Goal: Transaction & Acquisition: Book appointment/travel/reservation

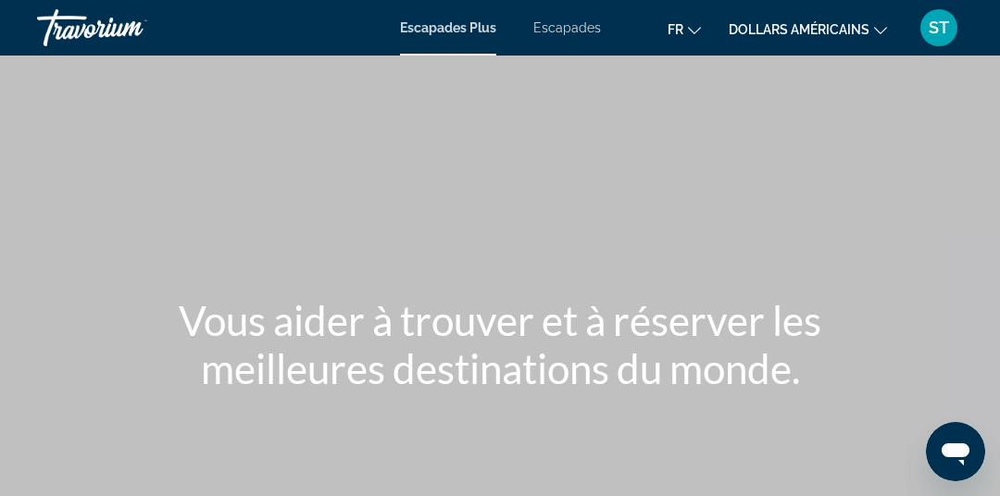
click at [724, 399] on div "Contenu principal" at bounding box center [500, 278] width 1000 height 556
click at [820, 57] on div "Contenu principal" at bounding box center [500, 278] width 1000 height 556
click at [838, 36] on button "dollars américains USD ($) MXN (Mex$) CAD (Can$) GBP (£) EUR (€) AUD (A$) NZD (…" at bounding box center [808, 29] width 158 height 27
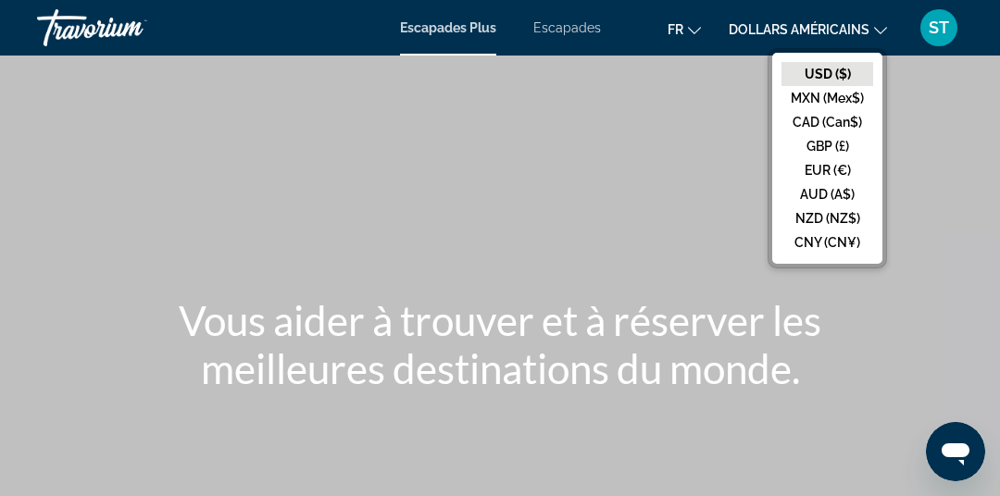
click at [835, 170] on button "EUR (€)" at bounding box center [828, 170] width 92 height 24
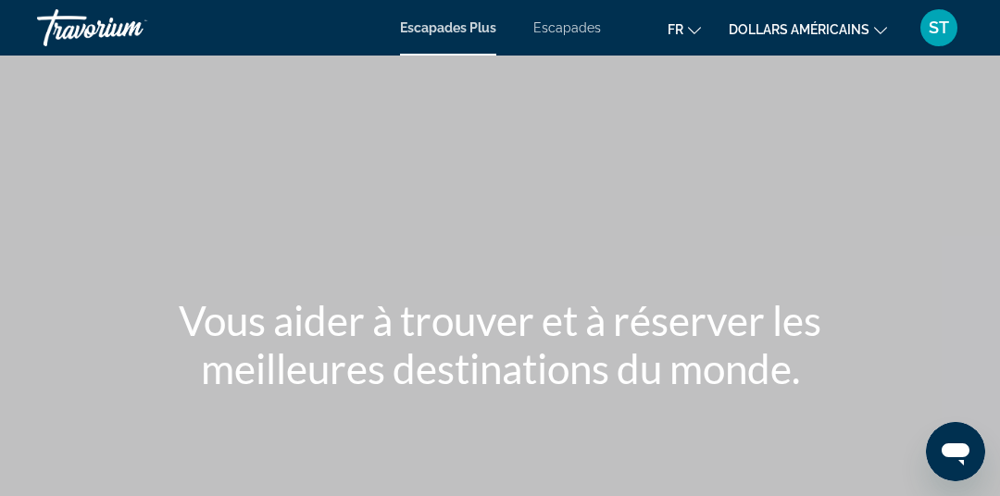
click at [584, 25] on font "Escapades" at bounding box center [568, 27] width 68 height 15
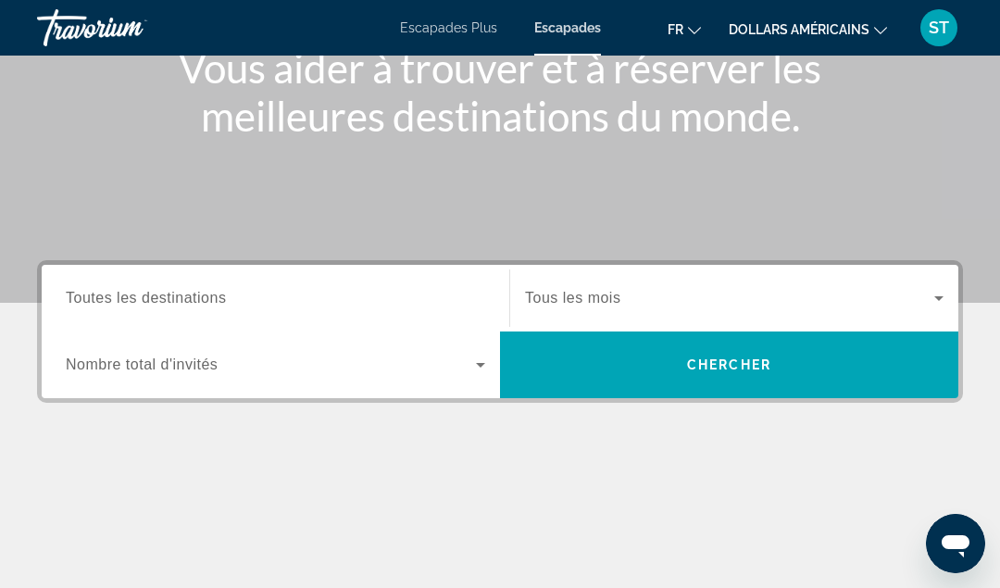
click at [157, 302] on span "Toutes les destinations" at bounding box center [146, 298] width 160 height 16
click at [157, 302] on input "Destination Toutes les destinations" at bounding box center [276, 299] width 420 height 22
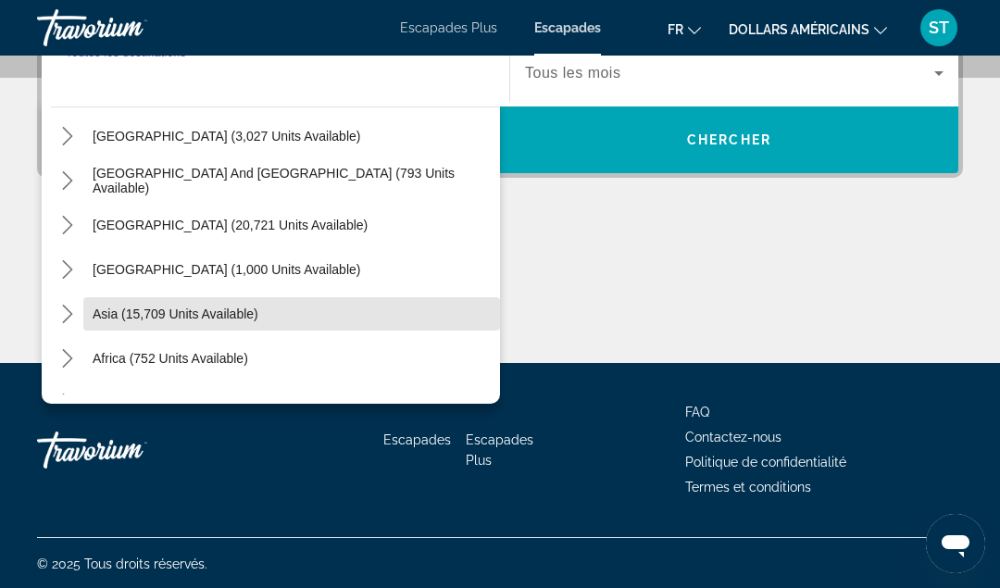
scroll to position [242, 0]
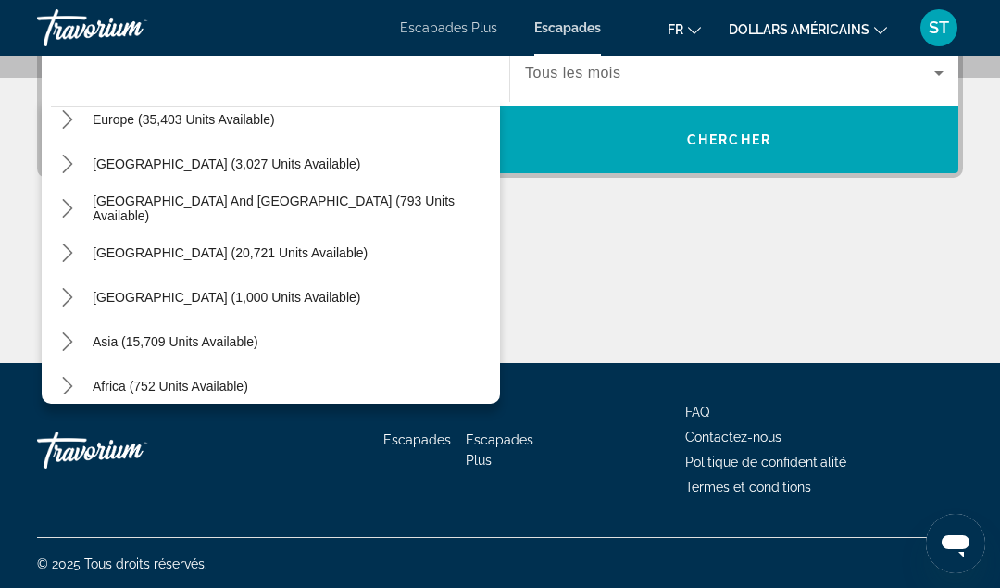
click at [124, 380] on span "Africa (752 units available)" at bounding box center [171, 386] width 156 height 15
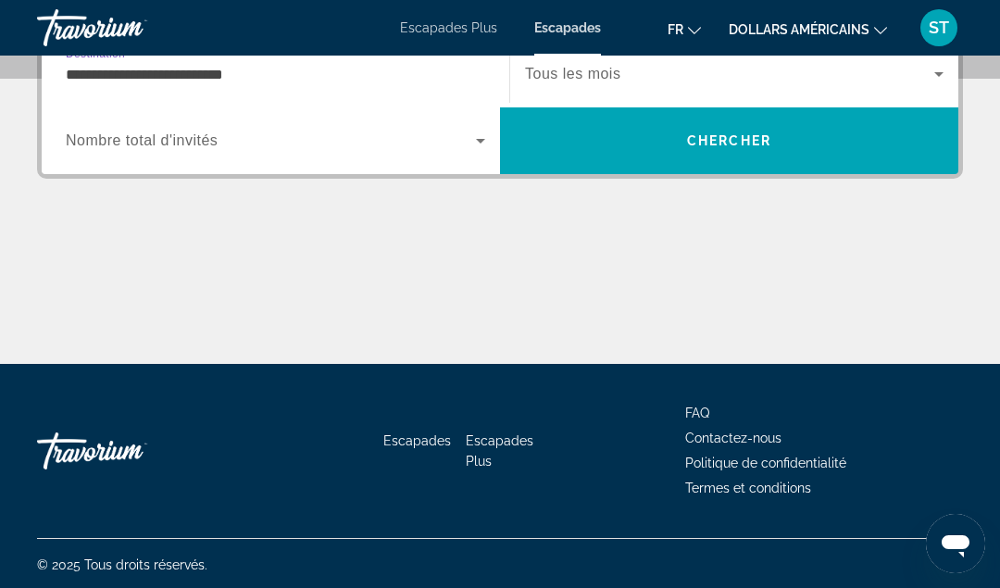
scroll to position [452, 0]
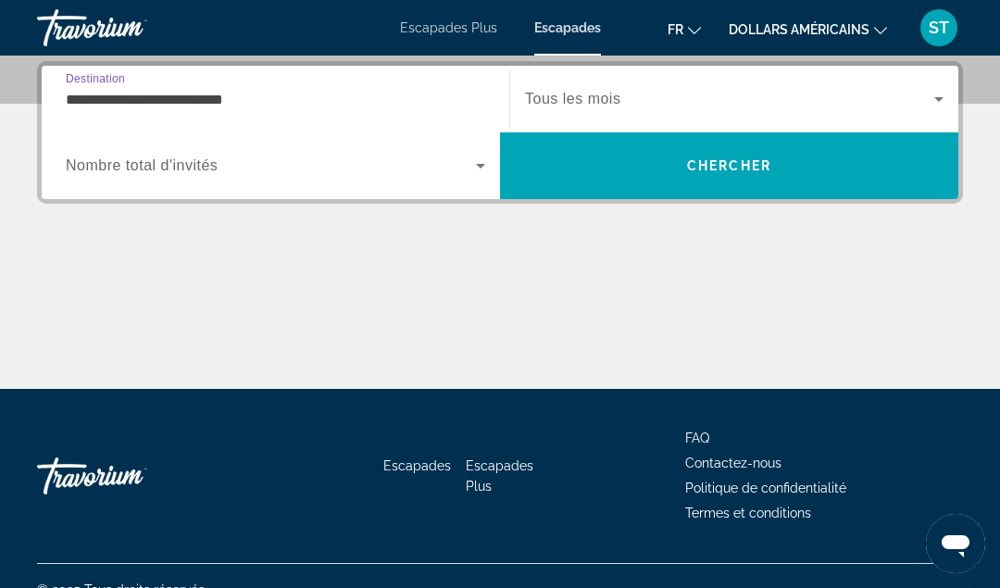
click at [630, 94] on span "Search widget" at bounding box center [729, 99] width 409 height 22
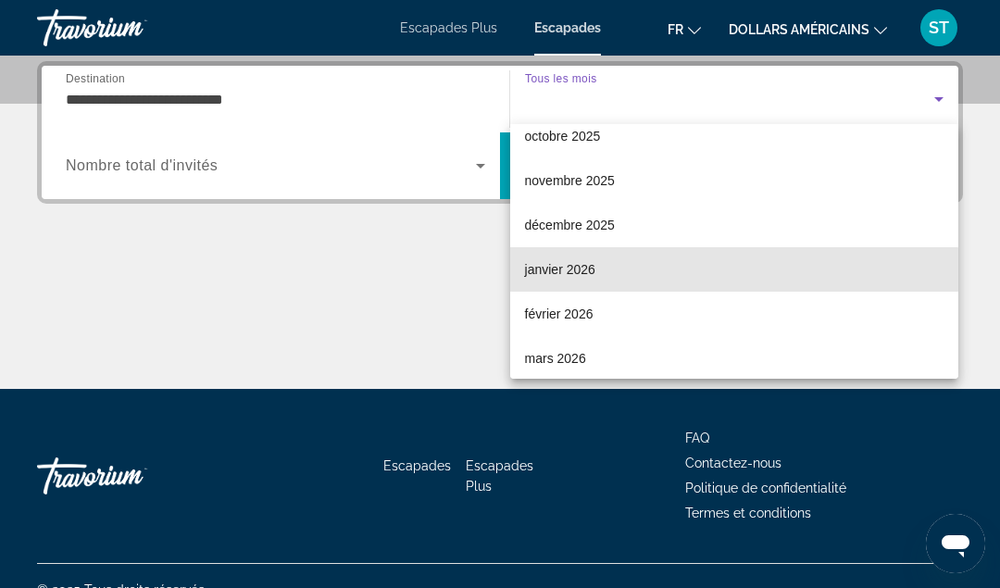
scroll to position [93, 0]
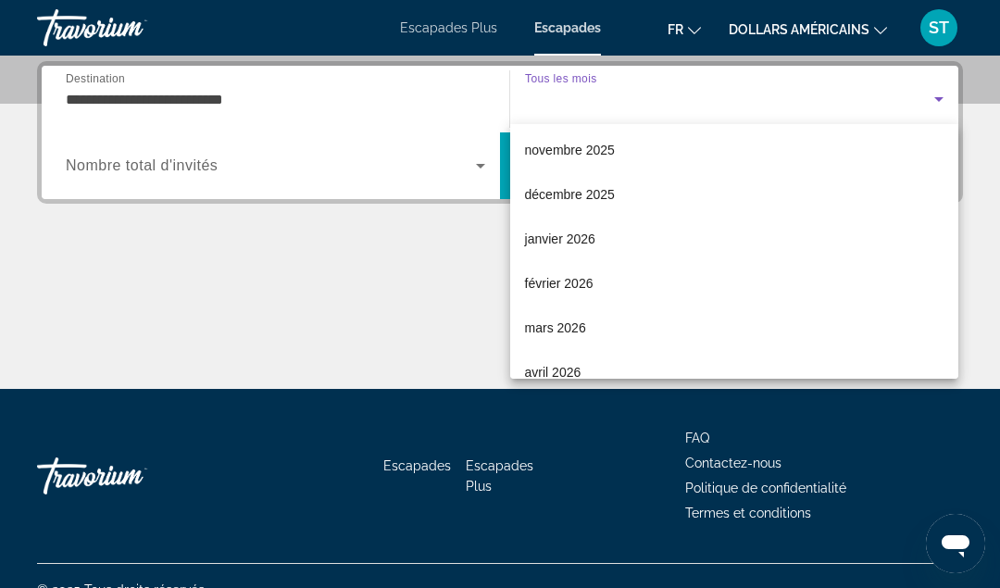
click at [564, 289] on font "février 2026" at bounding box center [559, 283] width 69 height 15
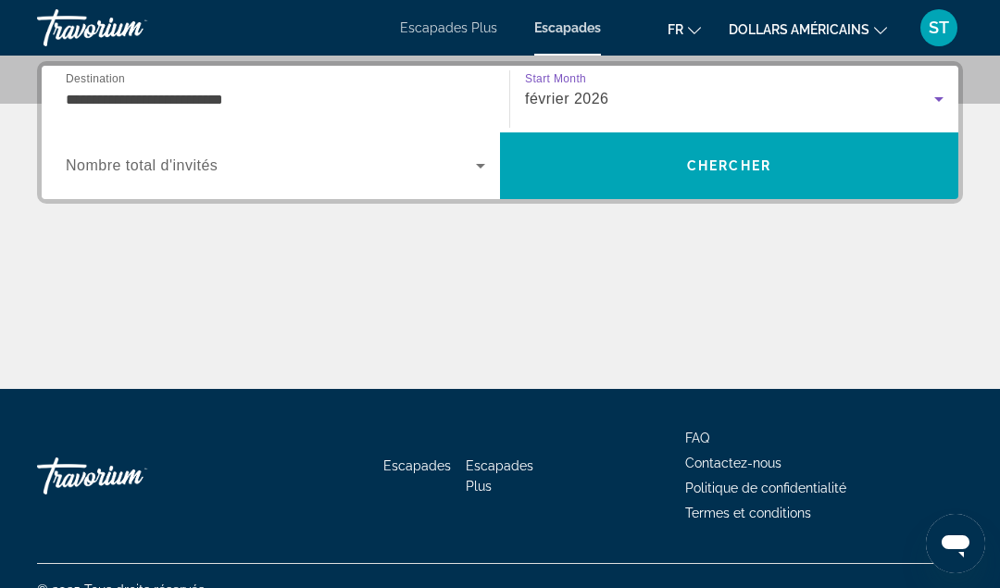
click at [95, 102] on input "**********" at bounding box center [276, 100] width 420 height 22
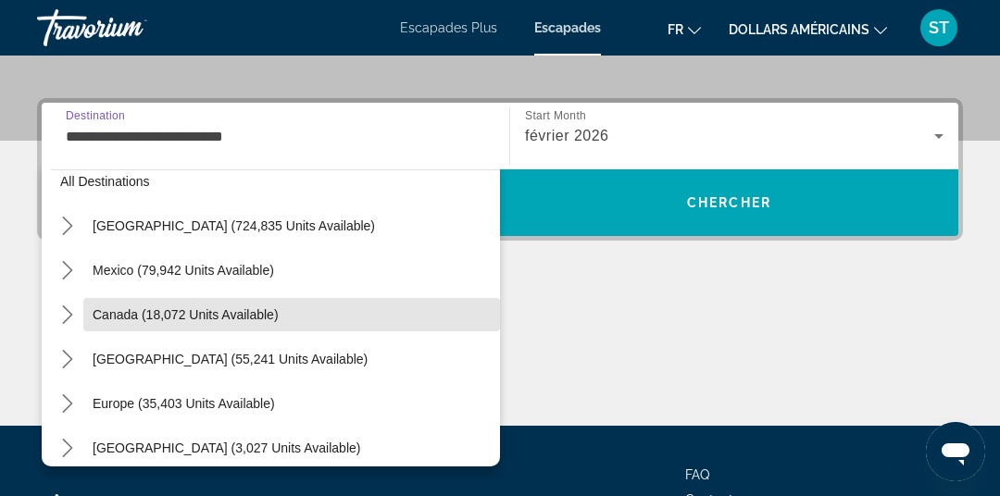
scroll to position [22, 0]
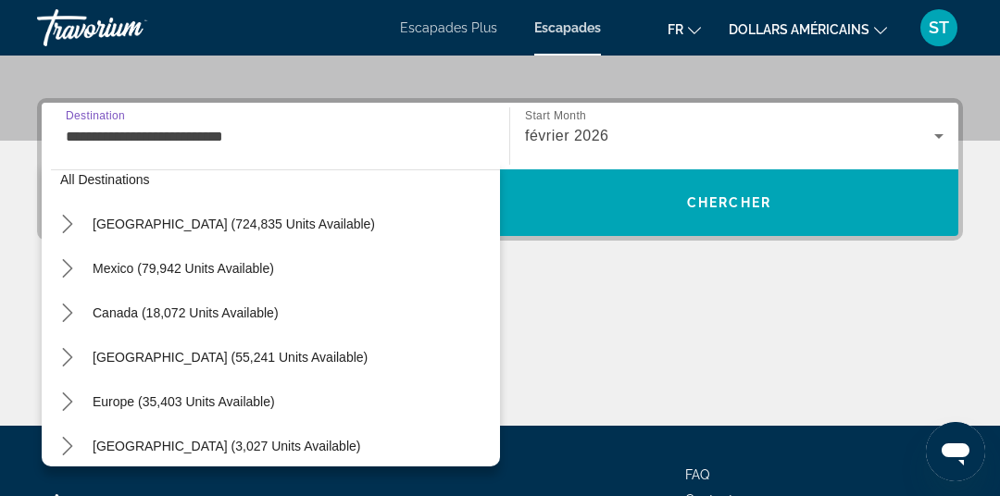
click at [132, 218] on span "United States (724,835 units available)" at bounding box center [234, 224] width 283 height 15
type input "**********"
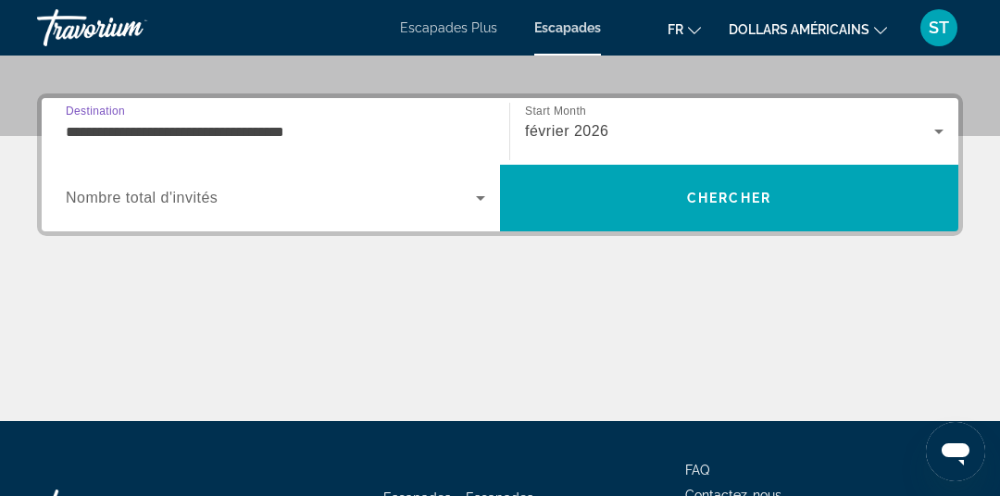
scroll to position [452, 0]
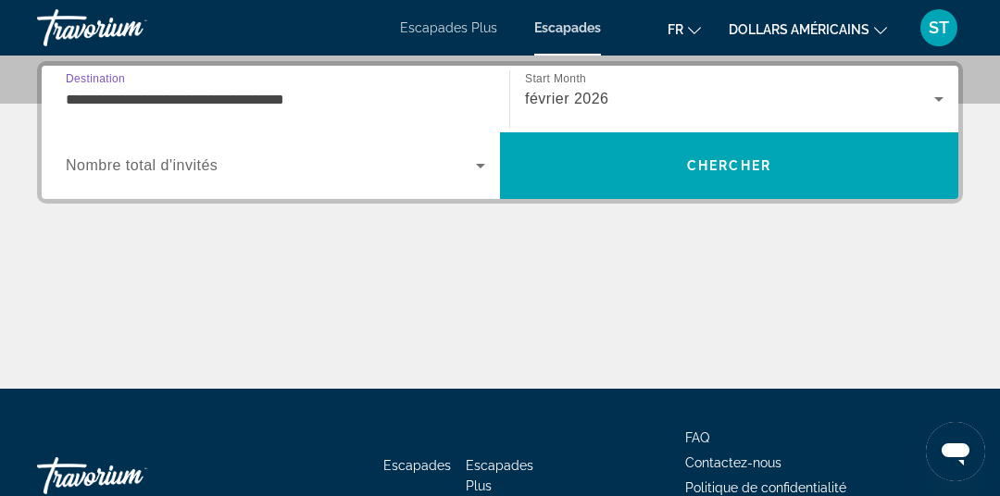
click at [83, 166] on span "Nombre total d'invités" at bounding box center [142, 165] width 152 height 16
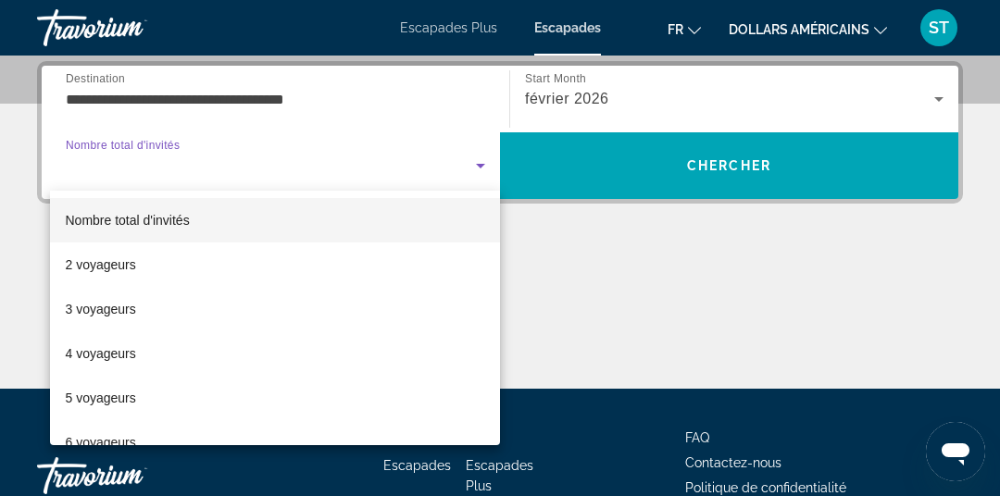
click at [92, 258] on font "2 voyageurs" at bounding box center [100, 264] width 70 height 15
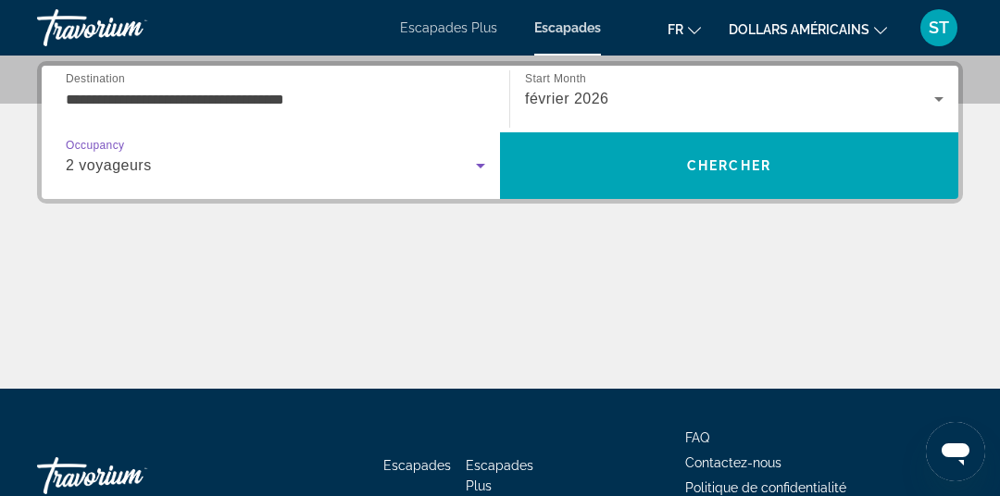
click at [598, 172] on span "Search" at bounding box center [729, 166] width 458 height 44
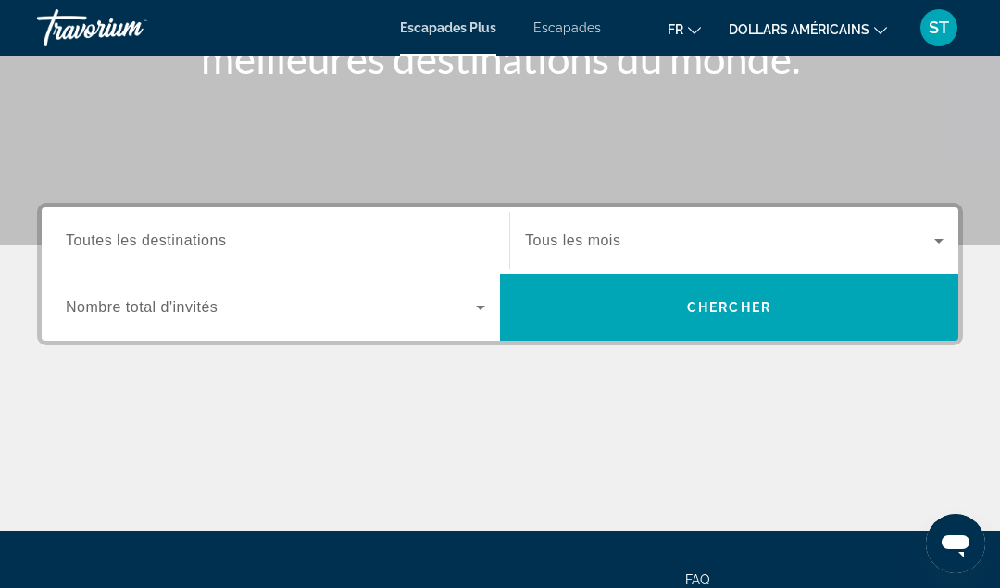
scroll to position [320, 0]
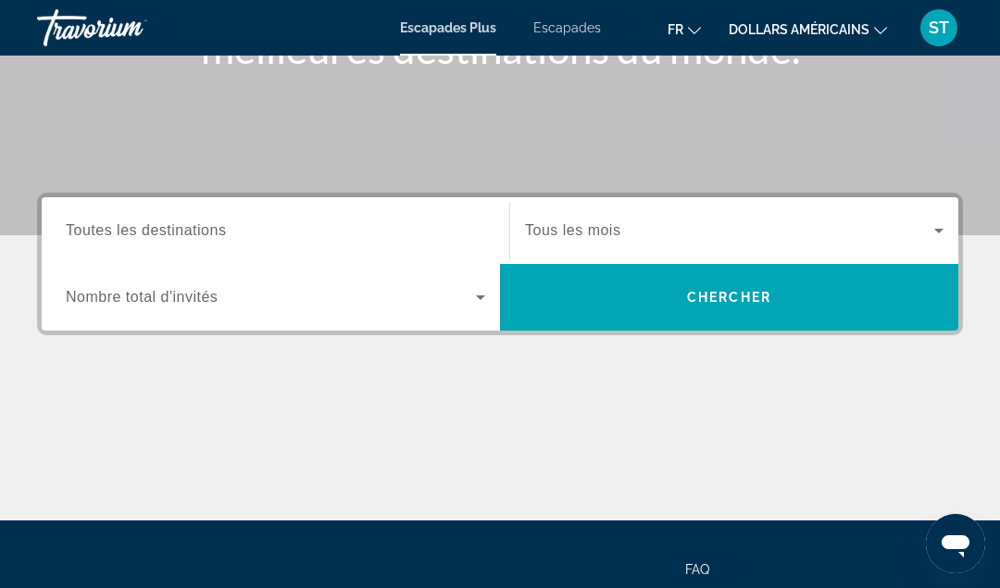
click at [221, 232] on span "Toutes les destinations" at bounding box center [146, 230] width 160 height 16
click at [221, 232] on input "Destination Toutes les destinations" at bounding box center [276, 231] width 420 height 22
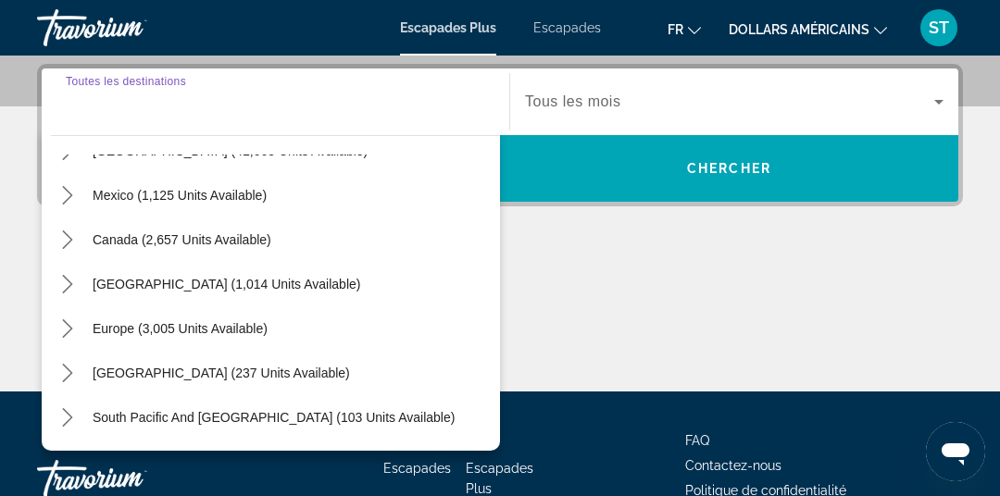
scroll to position [89, 0]
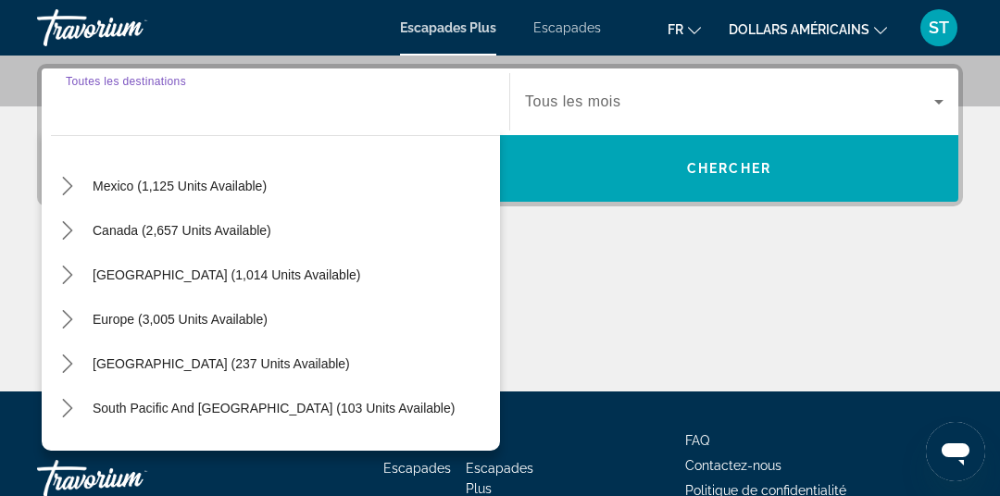
click at [152, 270] on span "[GEOGRAPHIC_DATA] (1,014 units available)" at bounding box center [227, 275] width 268 height 15
type input "**********"
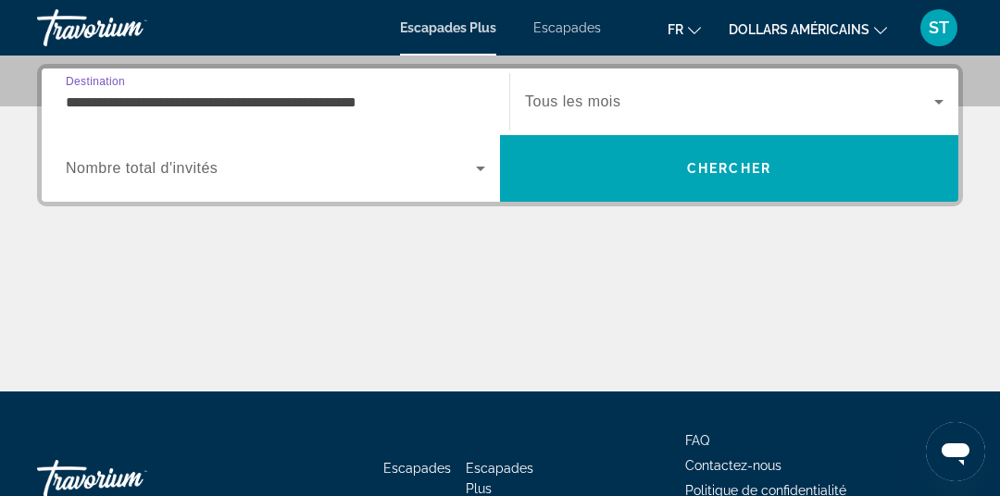
scroll to position [452, 0]
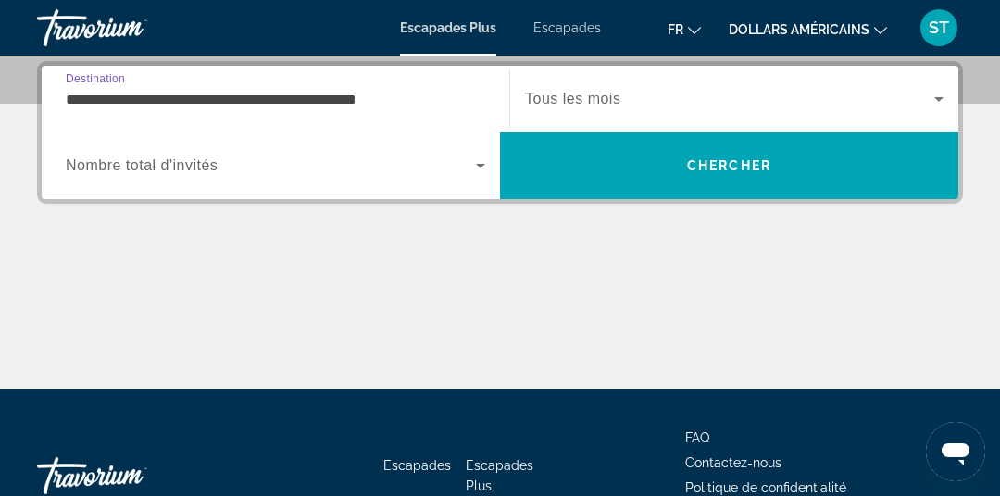
click at [573, 104] on span "Tous les mois" at bounding box center [572, 99] width 95 height 16
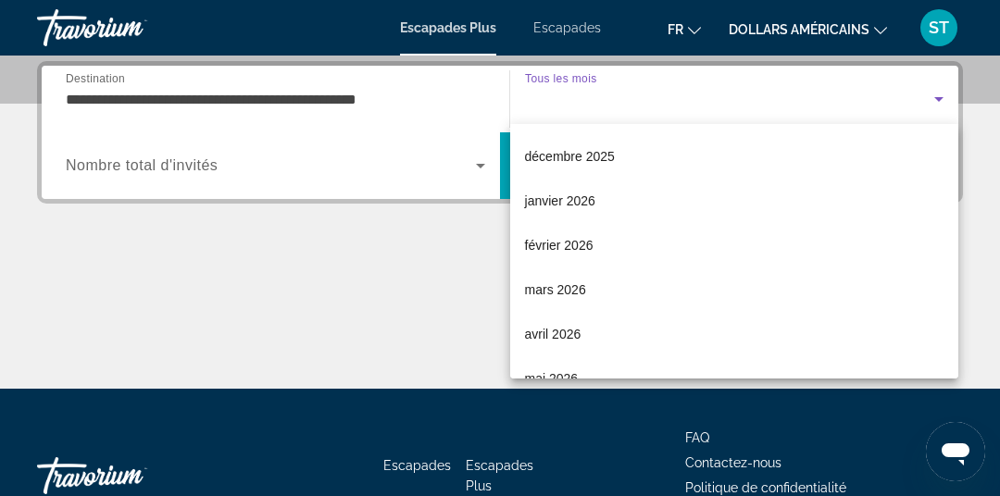
scroll to position [141, 0]
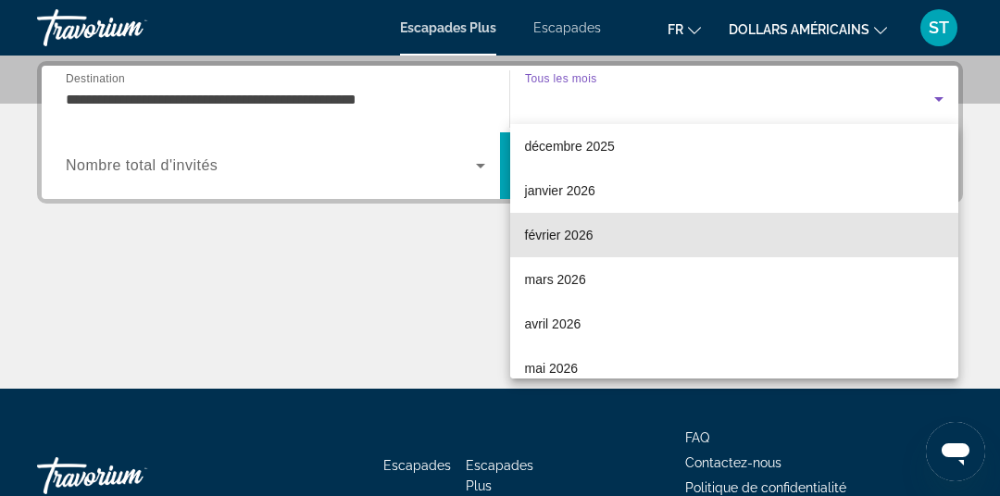
click at [563, 239] on font "février 2026" at bounding box center [559, 235] width 69 height 15
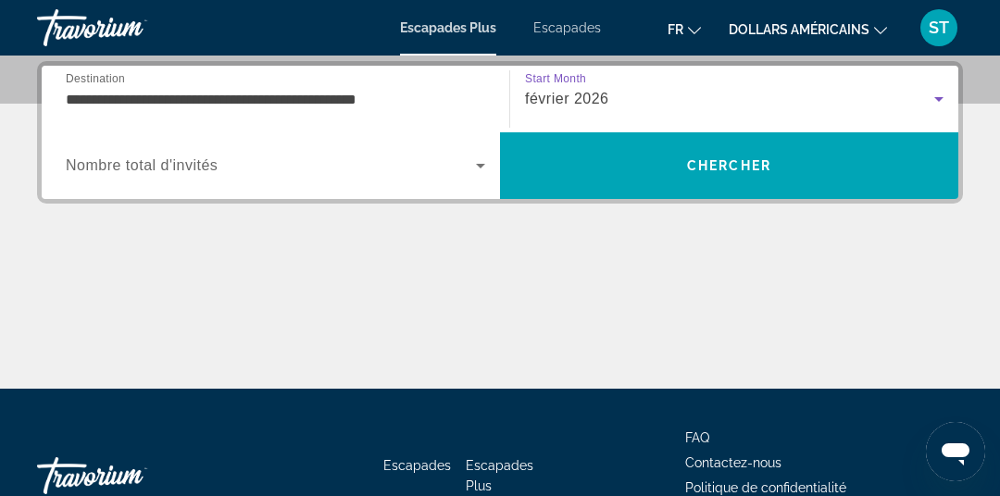
click at [352, 174] on span "Widget de recherche" at bounding box center [271, 166] width 410 height 22
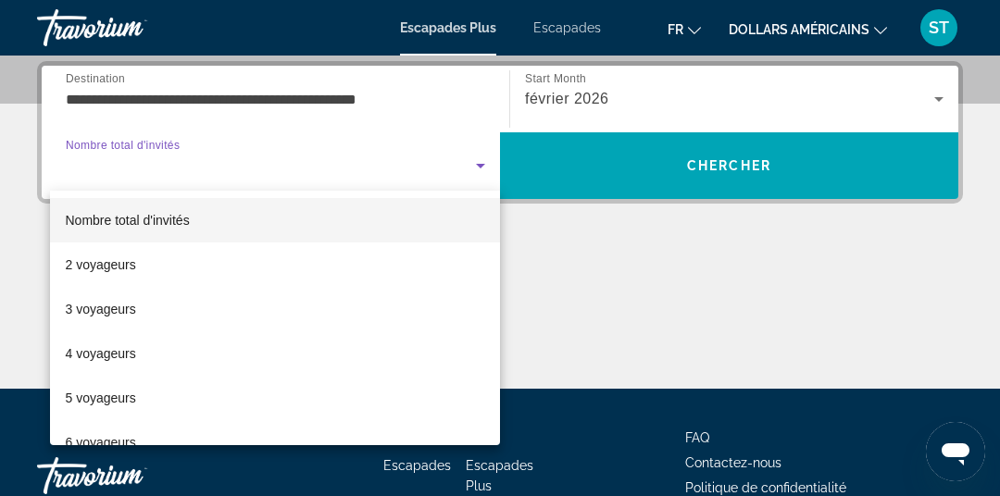
click at [85, 257] on font "2 voyageurs" at bounding box center [100, 264] width 70 height 15
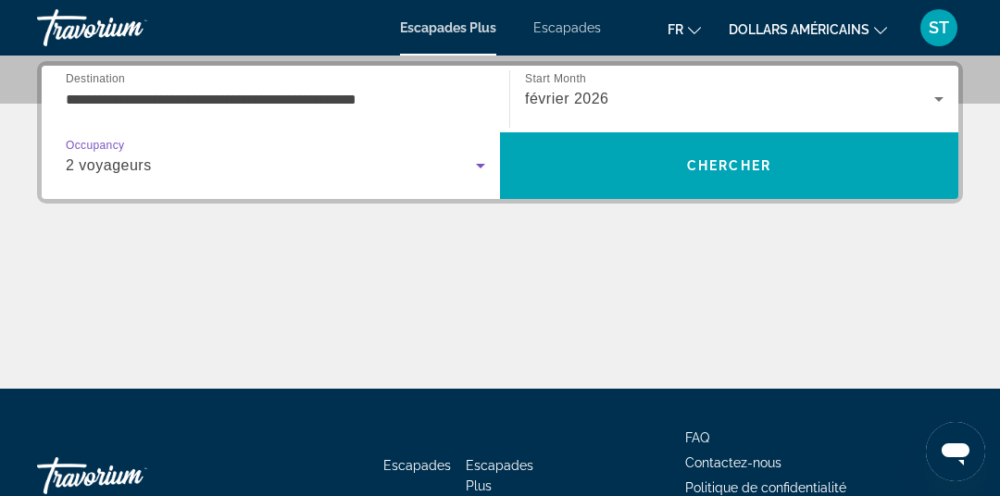
click at [605, 171] on span "Recherche" at bounding box center [729, 166] width 458 height 44
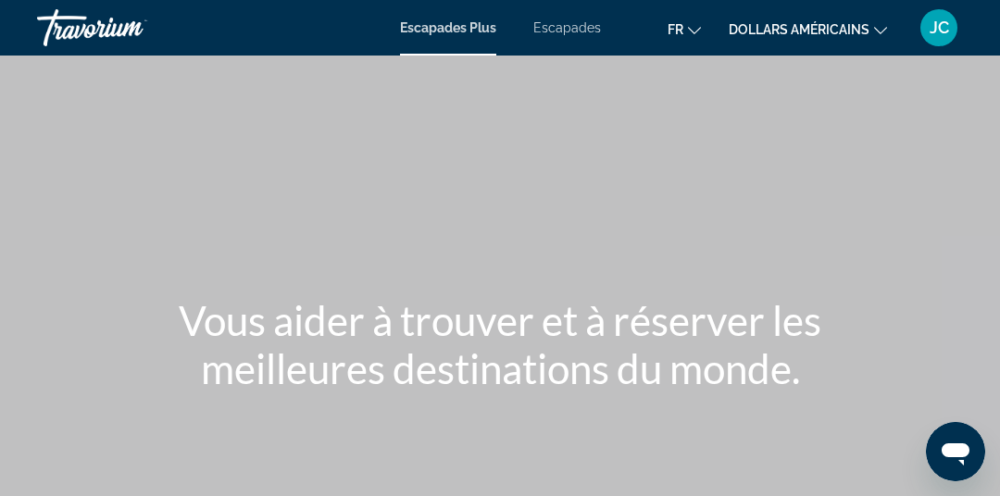
click at [844, 32] on font "dollars américains" at bounding box center [799, 29] width 141 height 15
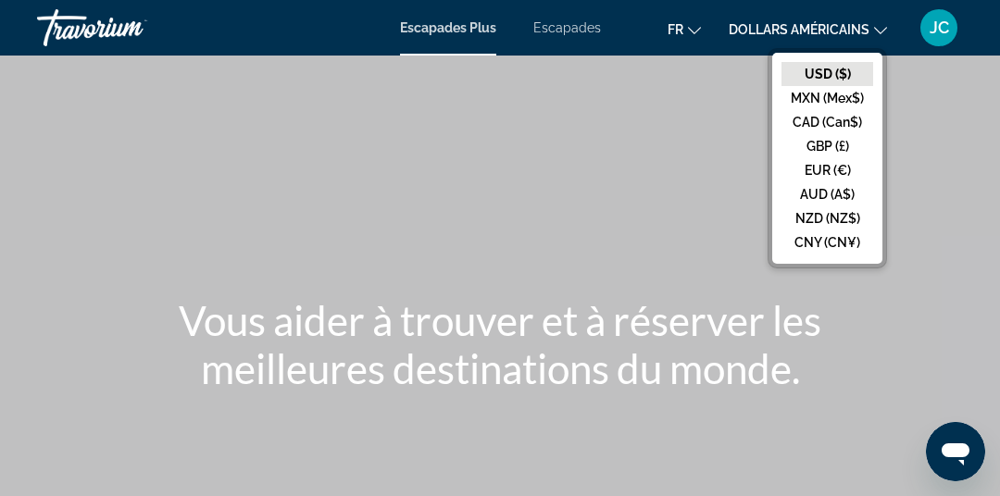
click at [852, 165] on button "EUR (€)" at bounding box center [828, 170] width 92 height 24
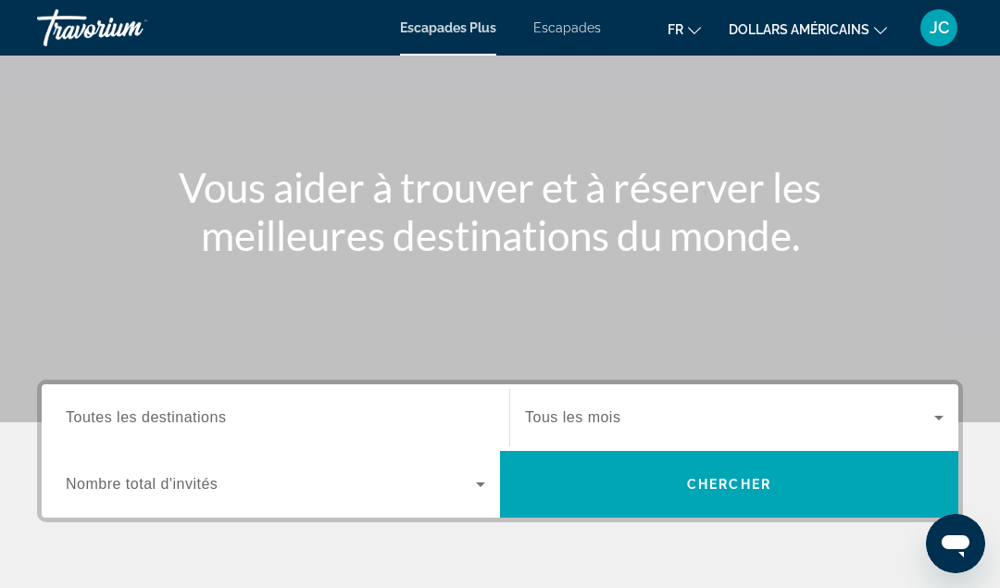
scroll to position [153, 0]
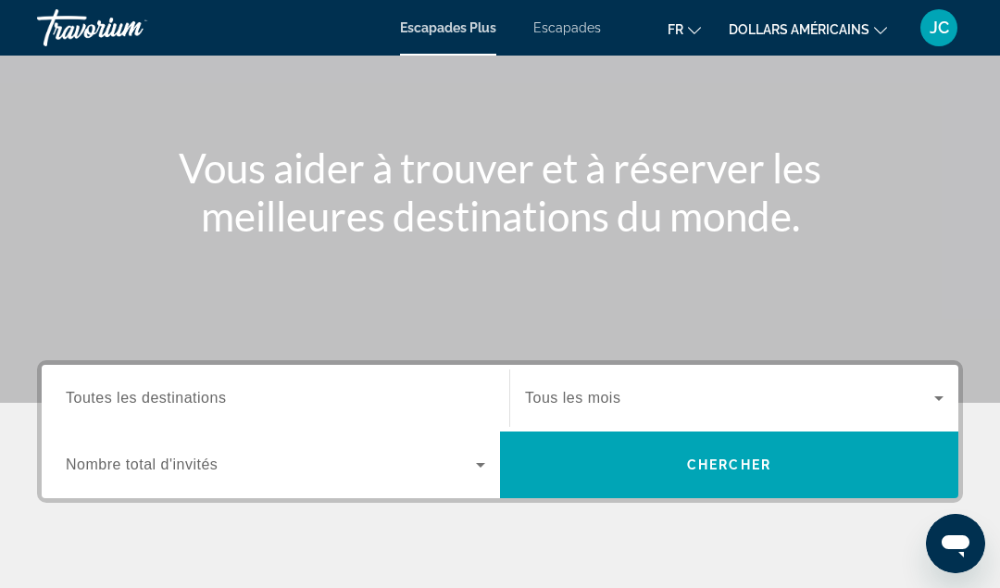
click at [420, 400] on input "Destination Toutes les destinations" at bounding box center [276, 399] width 420 height 22
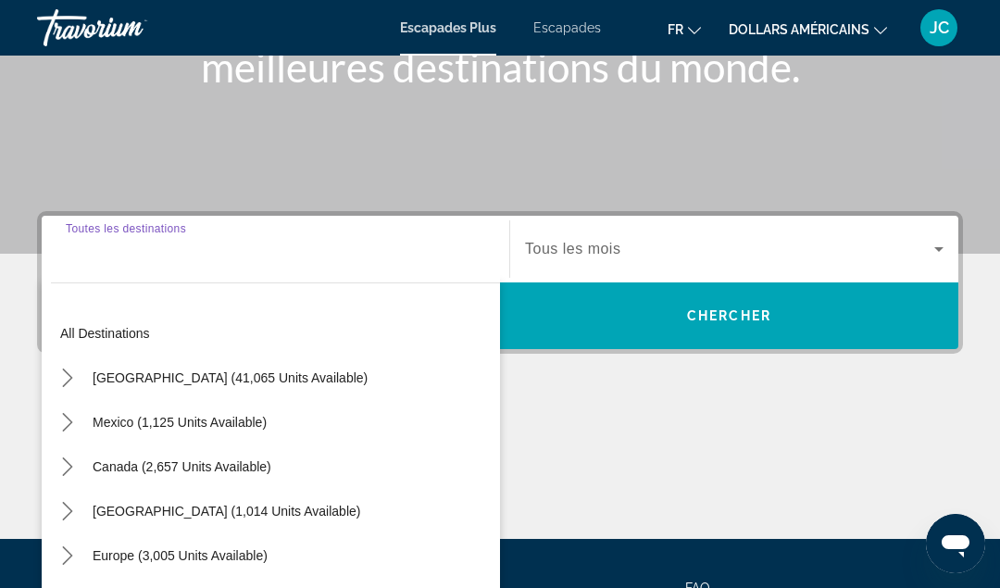
scroll to position [452, 0]
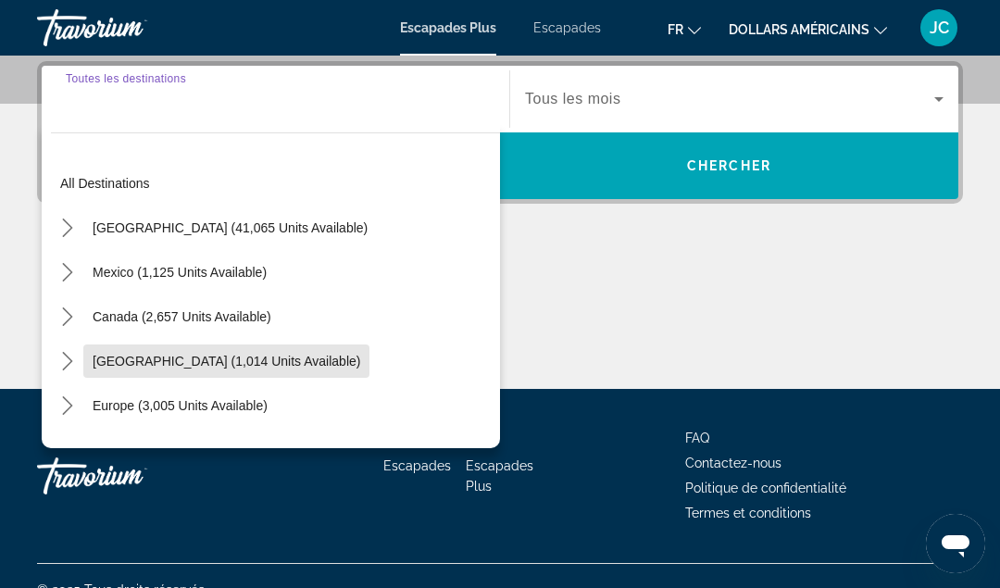
click at [125, 362] on span "[GEOGRAPHIC_DATA] (1,014 units available)" at bounding box center [227, 361] width 268 height 15
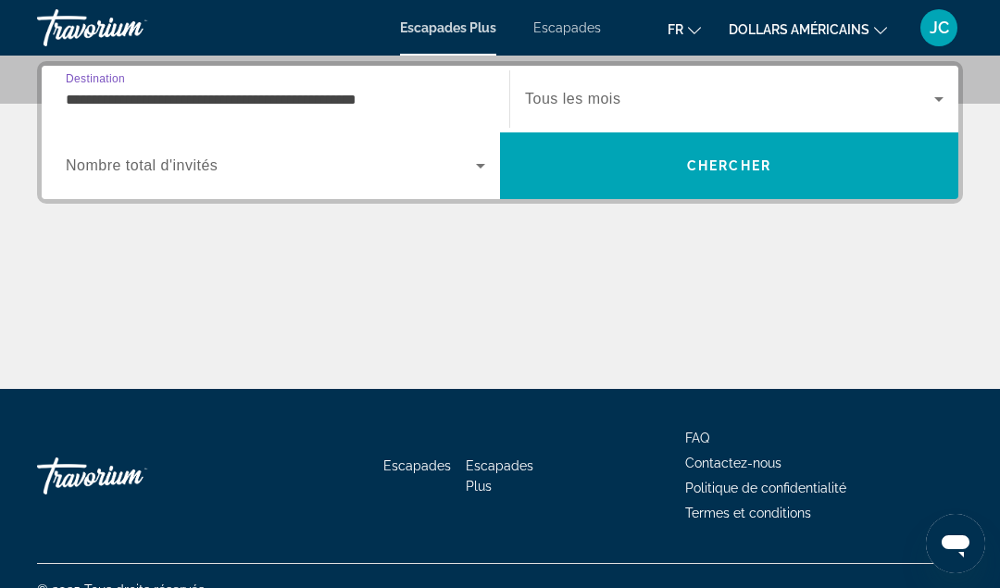
click at [889, 97] on span "Widget de recherche" at bounding box center [729, 99] width 409 height 22
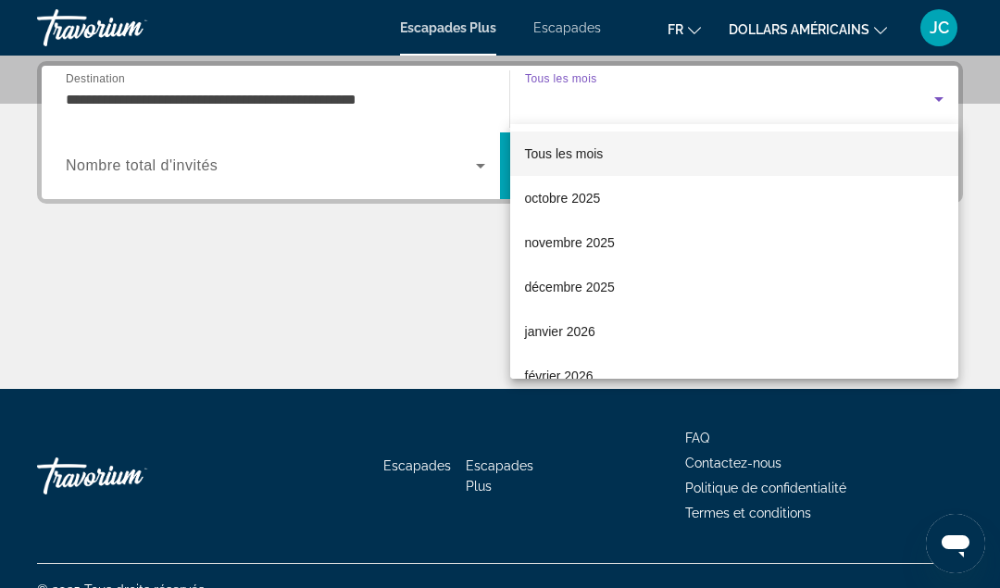
click at [427, 99] on div at bounding box center [500, 294] width 1000 height 588
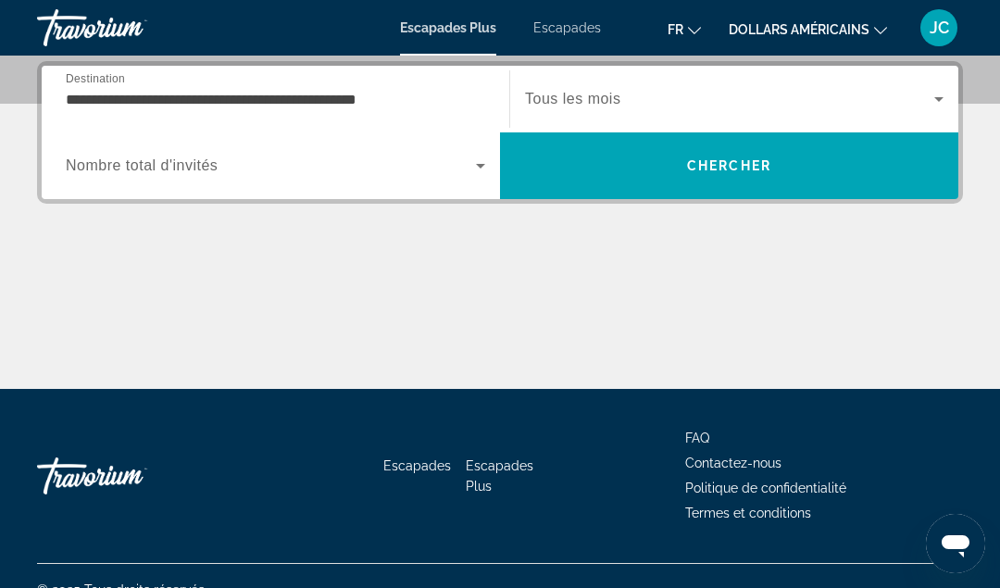
click at [413, 100] on input "**********" at bounding box center [276, 100] width 420 height 22
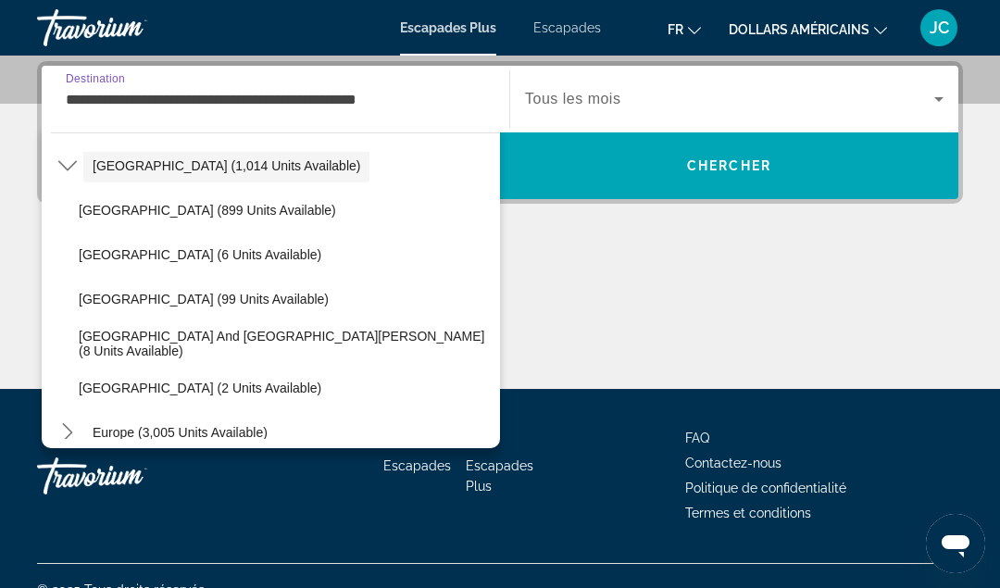
scroll to position [197, 0]
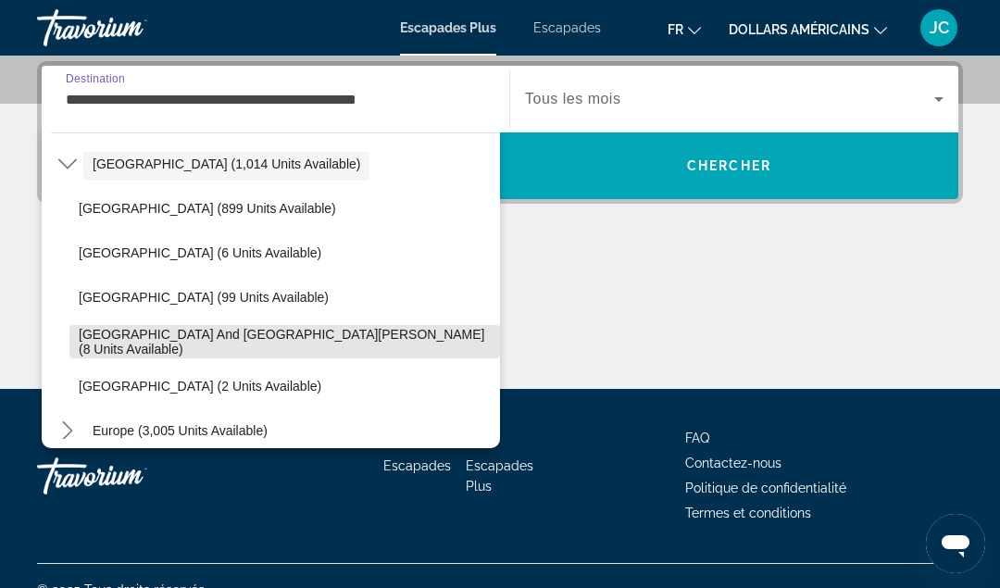
click at [111, 331] on span "Select destination: Sint Maarten and Saint Martin (8 units available)" at bounding box center [284, 342] width 431 height 44
type input "**********"
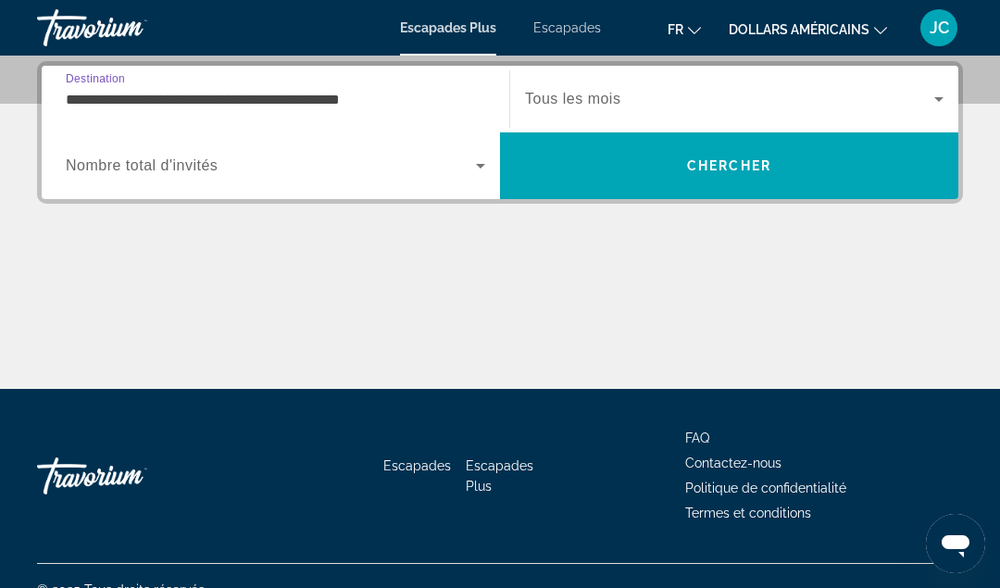
click at [635, 106] on span "Widget de recherche" at bounding box center [729, 99] width 409 height 22
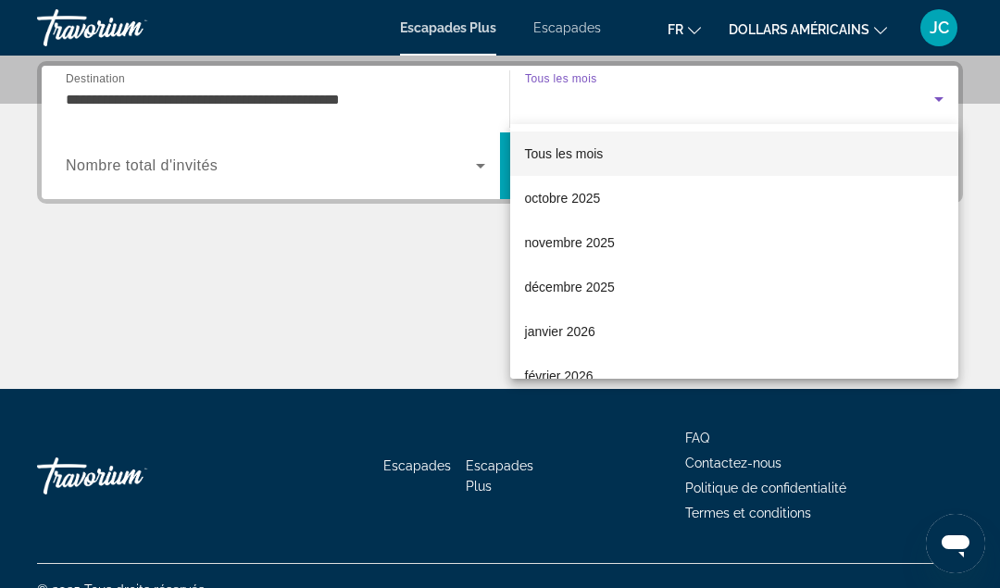
click at [553, 335] on font "janvier 2026" at bounding box center [560, 331] width 70 height 15
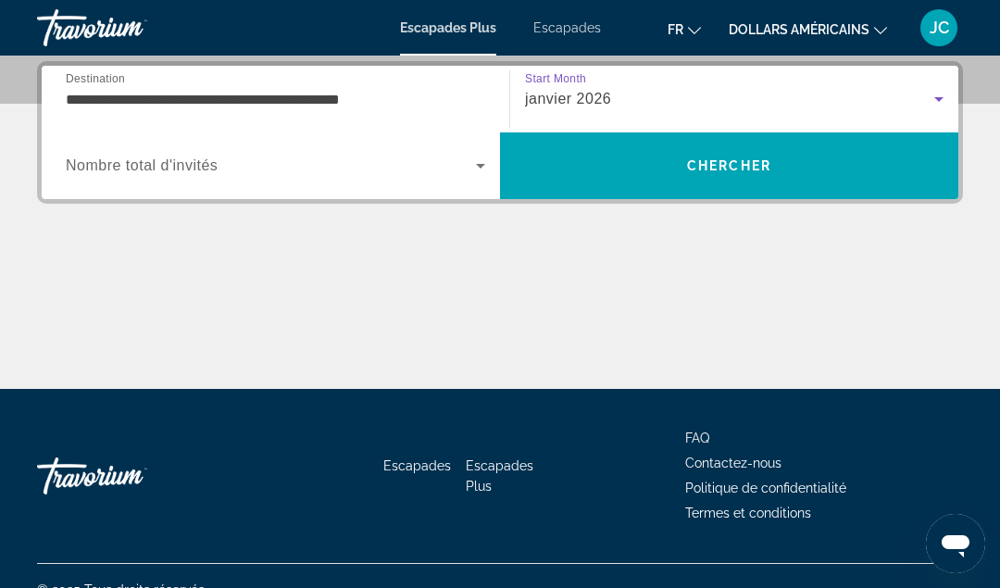
click at [241, 171] on span "Widget de recherche" at bounding box center [271, 166] width 410 height 22
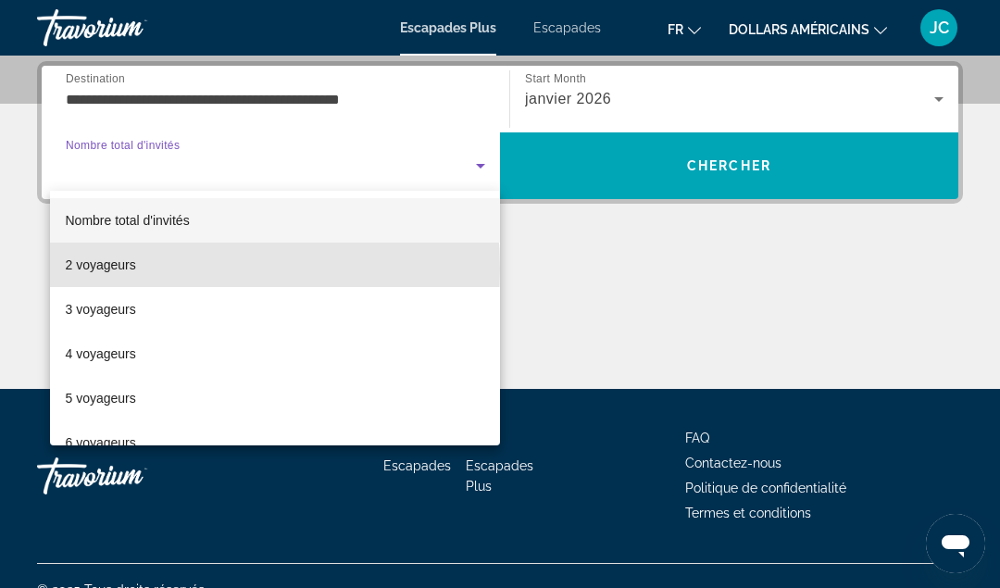
click at [103, 269] on font "2 voyageurs" at bounding box center [100, 264] width 70 height 15
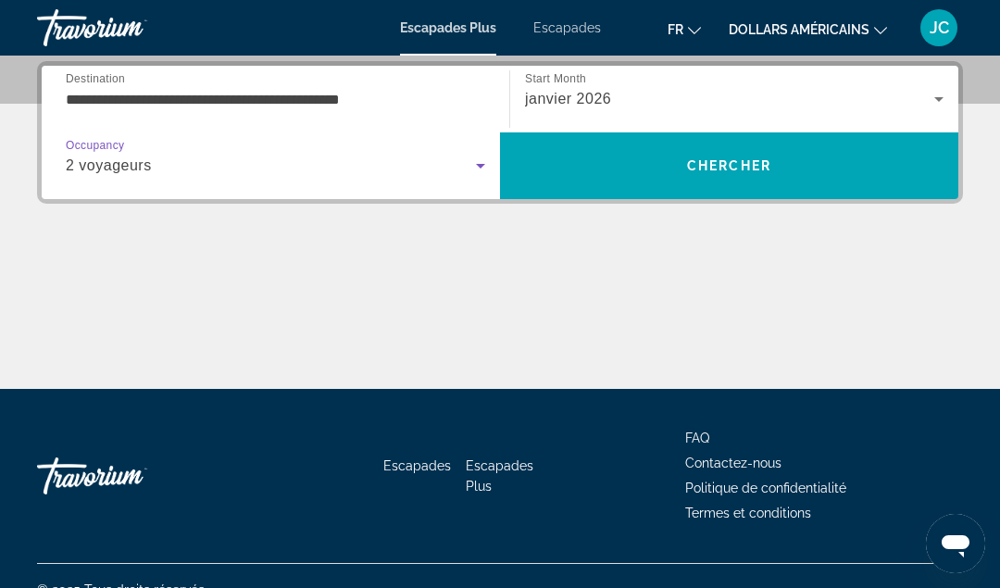
click at [636, 175] on span "Recherche" at bounding box center [729, 166] width 458 height 44
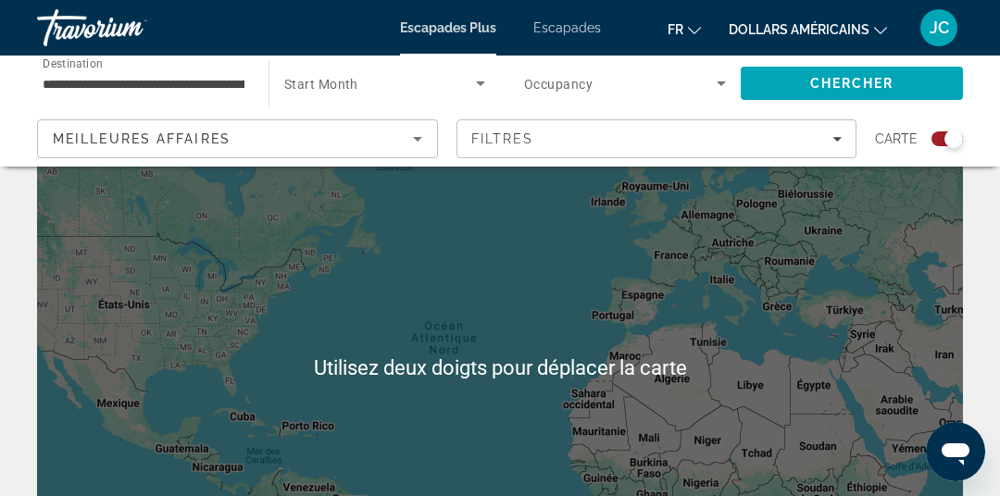
scroll to position [92, 0]
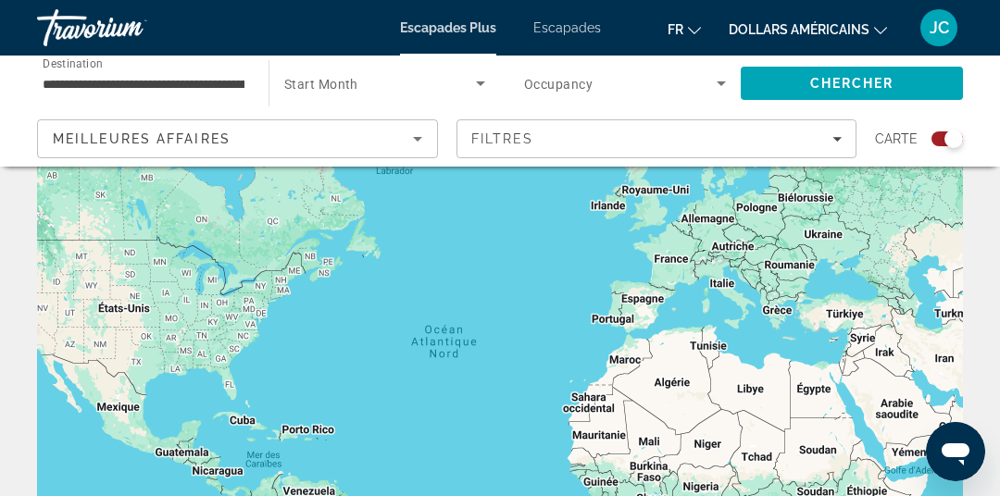
click at [539, 34] on font "Escapades" at bounding box center [568, 27] width 68 height 15
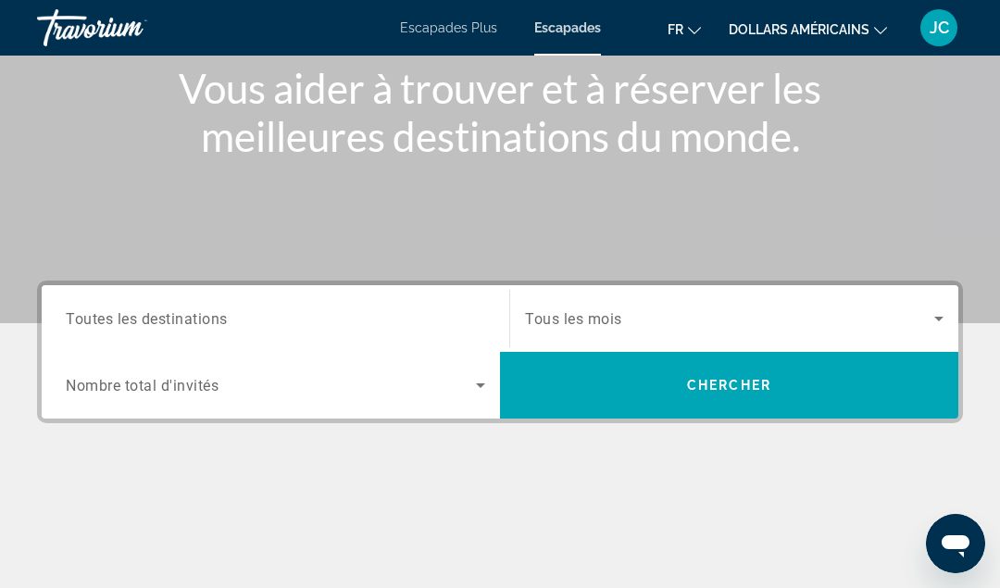
click at [133, 319] on span "Toutes les destinations" at bounding box center [147, 318] width 162 height 18
click at [133, 319] on input "Destination Toutes les destinations" at bounding box center [276, 319] width 420 height 22
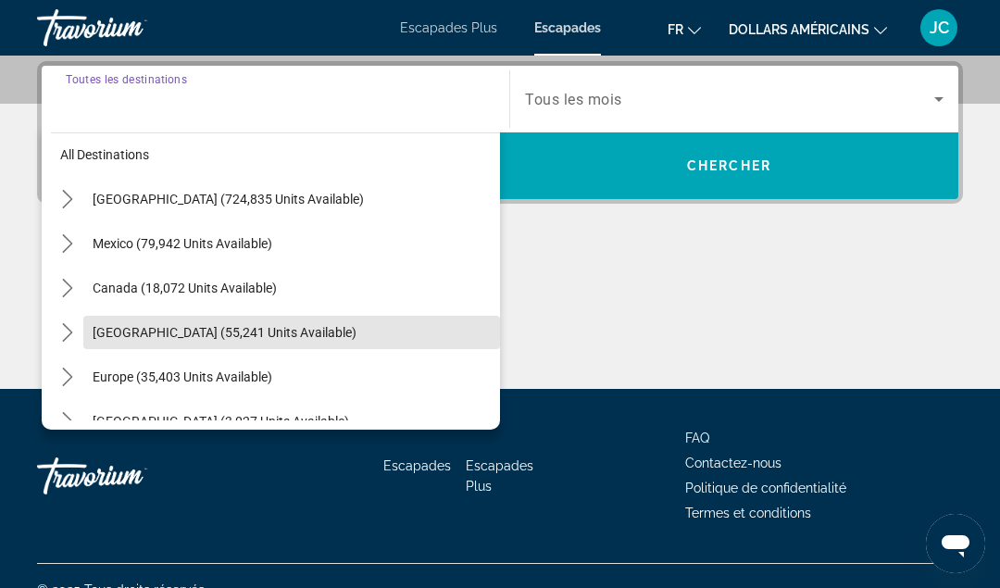
scroll to position [6, 0]
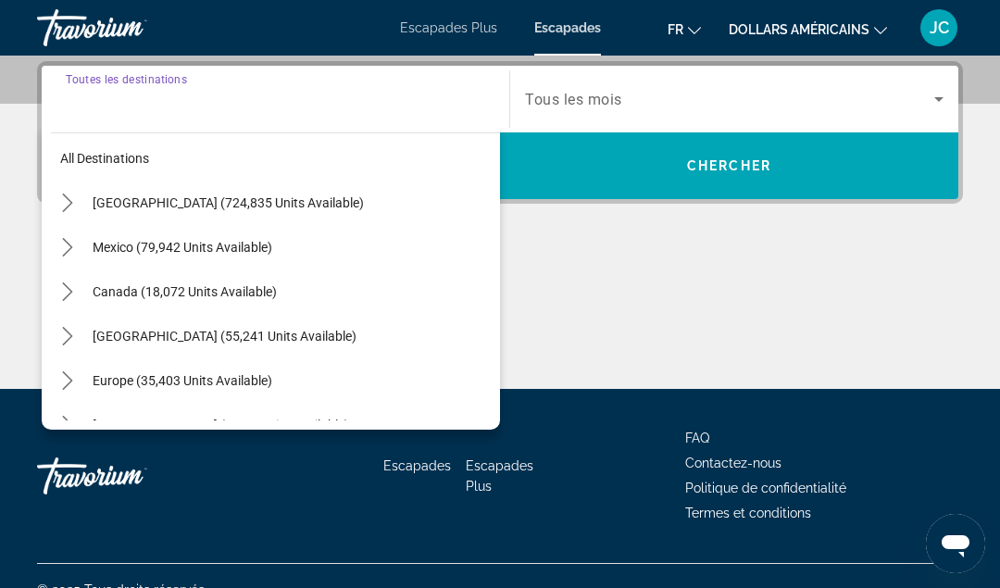
click at [155, 195] on span "United States (724,835 units available)" at bounding box center [228, 202] width 271 height 15
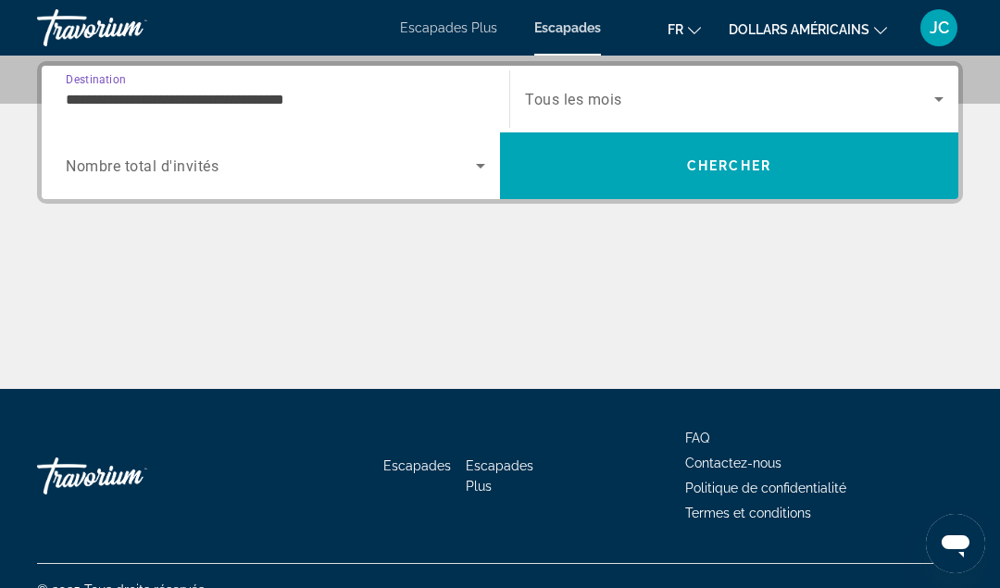
click at [408, 97] on input "**********" at bounding box center [276, 100] width 420 height 22
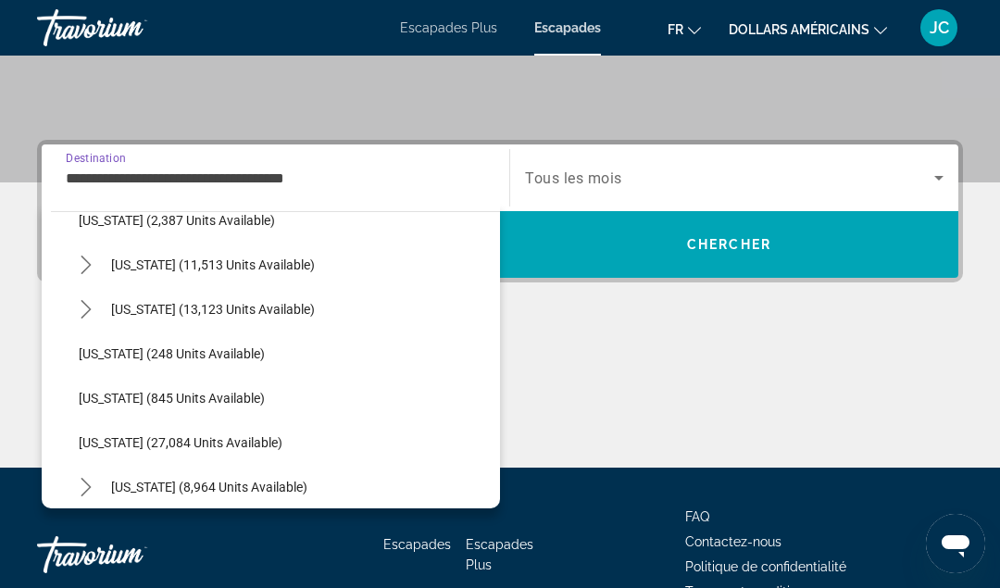
scroll to position [375, 0]
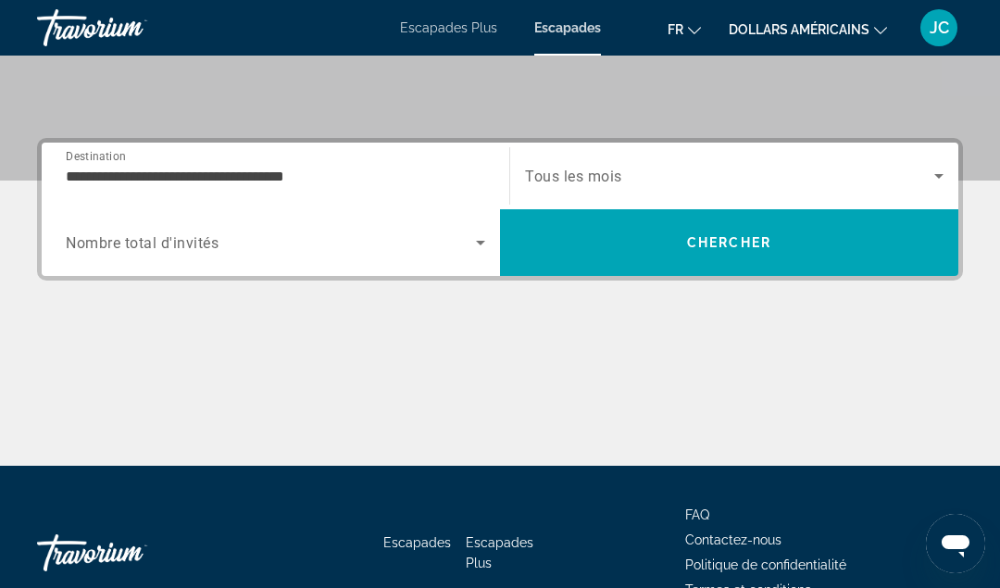
click at [192, 171] on input "**********" at bounding box center [276, 177] width 420 height 22
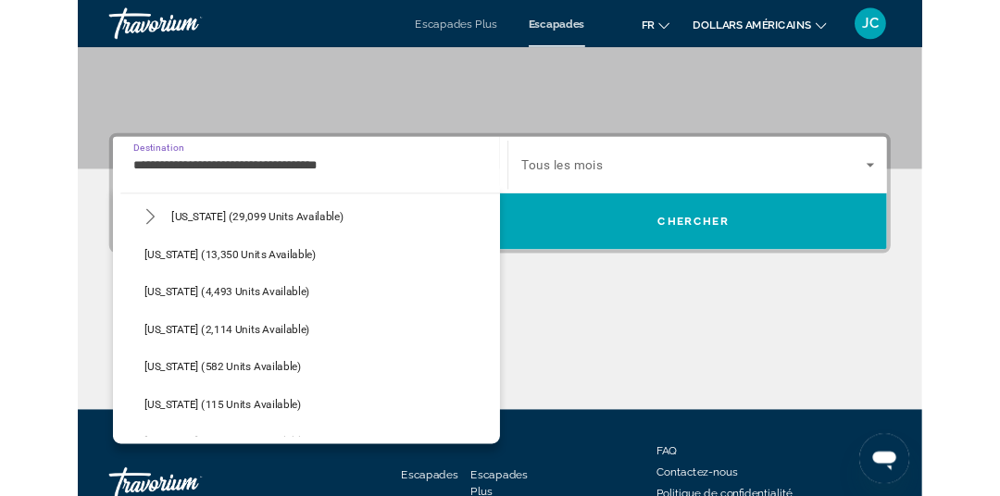
scroll to position [351, 0]
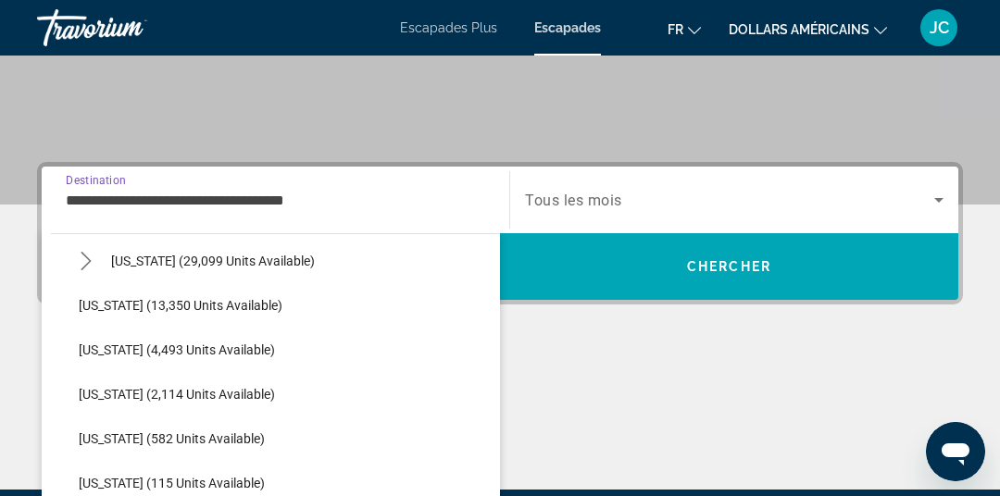
click at [153, 195] on input "**********" at bounding box center [276, 201] width 420 height 22
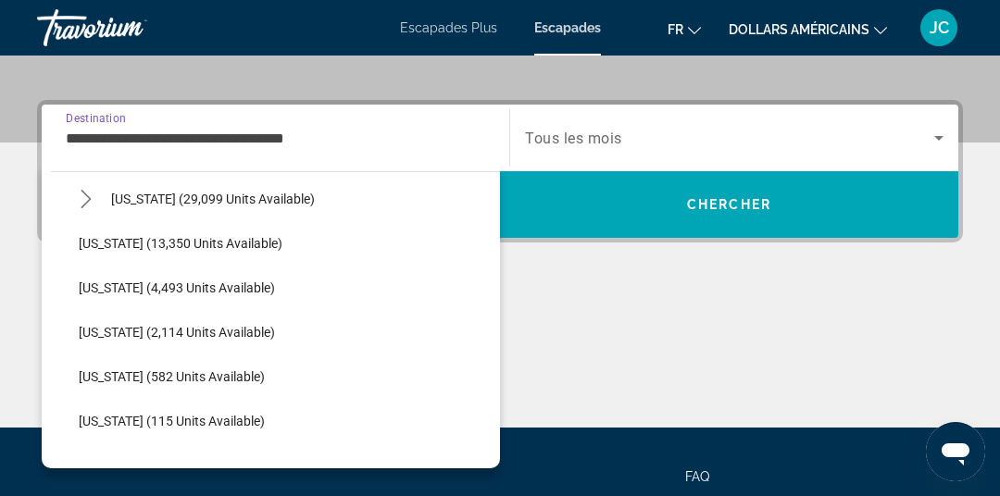
scroll to position [0, 0]
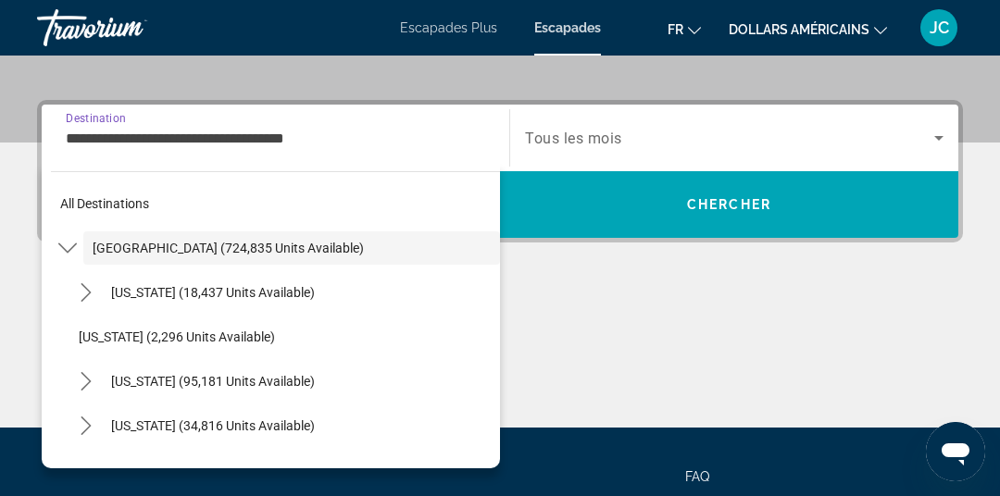
click at [371, 144] on input "**********" at bounding box center [276, 139] width 420 height 22
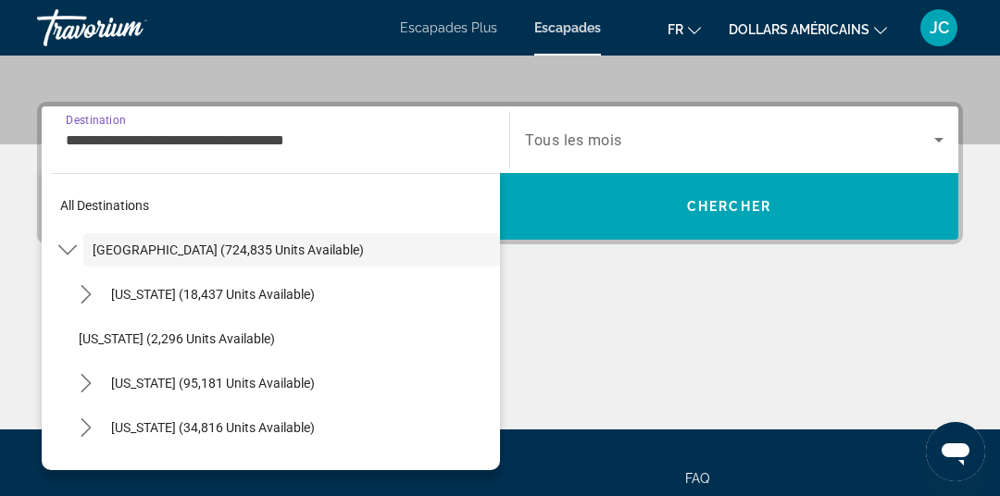
scroll to position [413, 0]
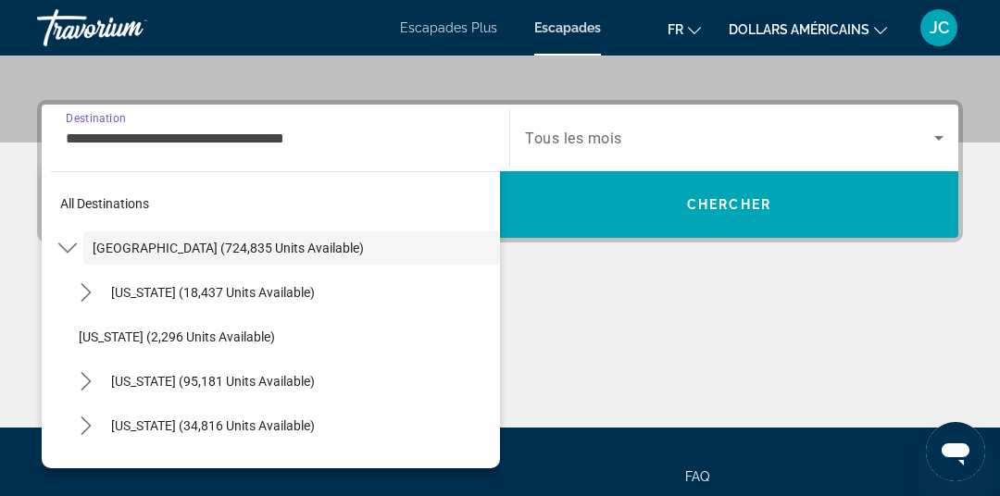
click at [119, 132] on input "**********" at bounding box center [276, 139] width 420 height 22
click at [361, 144] on input "**********" at bounding box center [276, 139] width 420 height 22
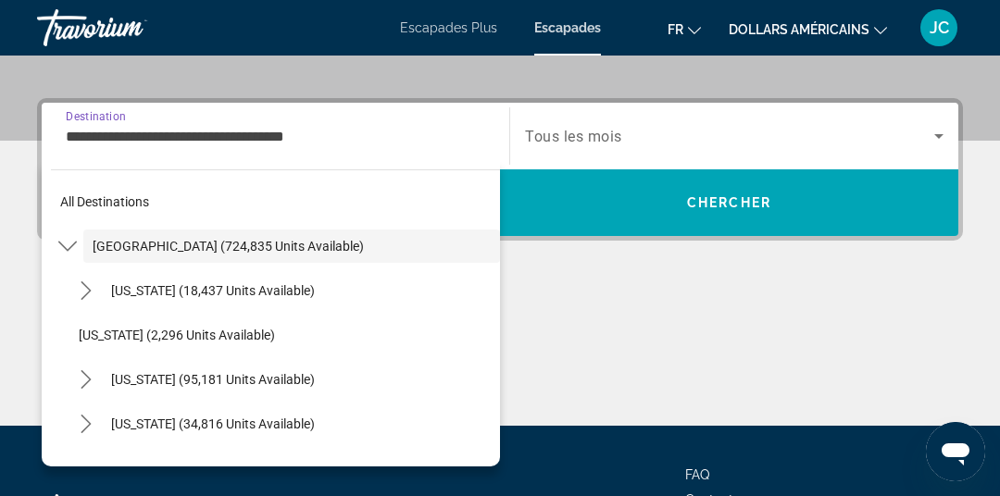
click at [140, 140] on input "**********" at bounding box center [276, 137] width 420 height 22
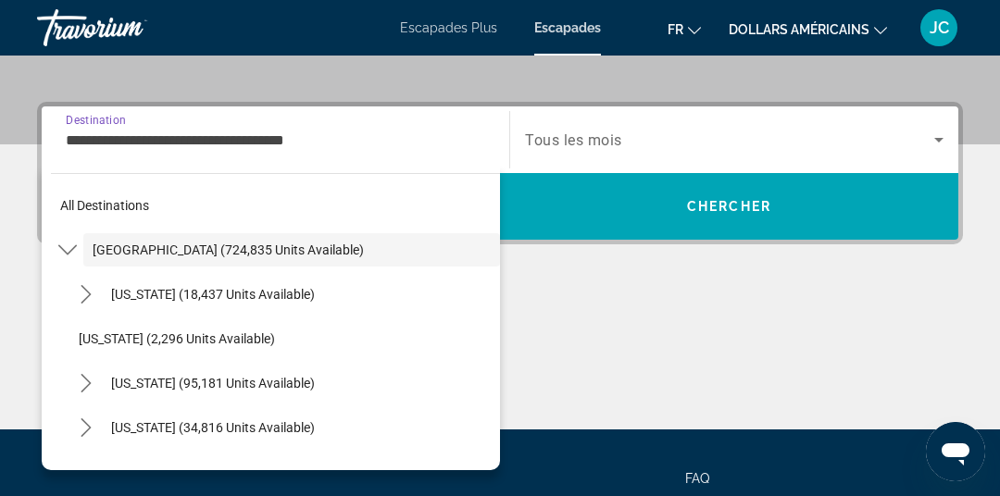
scroll to position [413, 0]
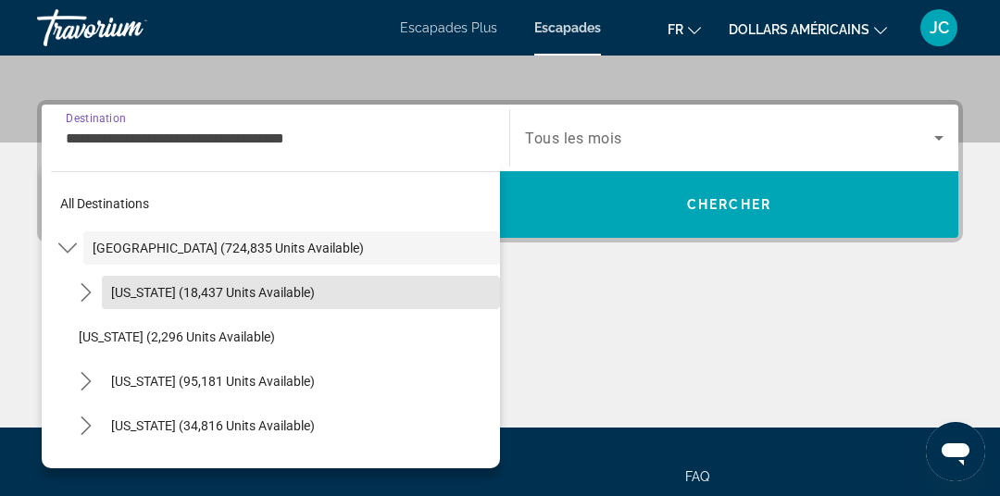
click at [233, 308] on span "Select destination: Arizona (18,437 units available)" at bounding box center [301, 292] width 398 height 44
type input "**********"
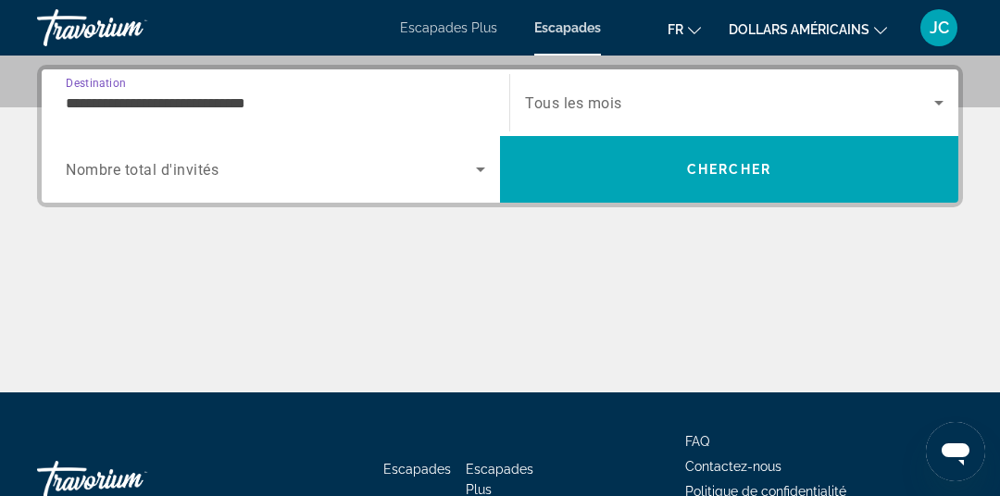
scroll to position [452, 0]
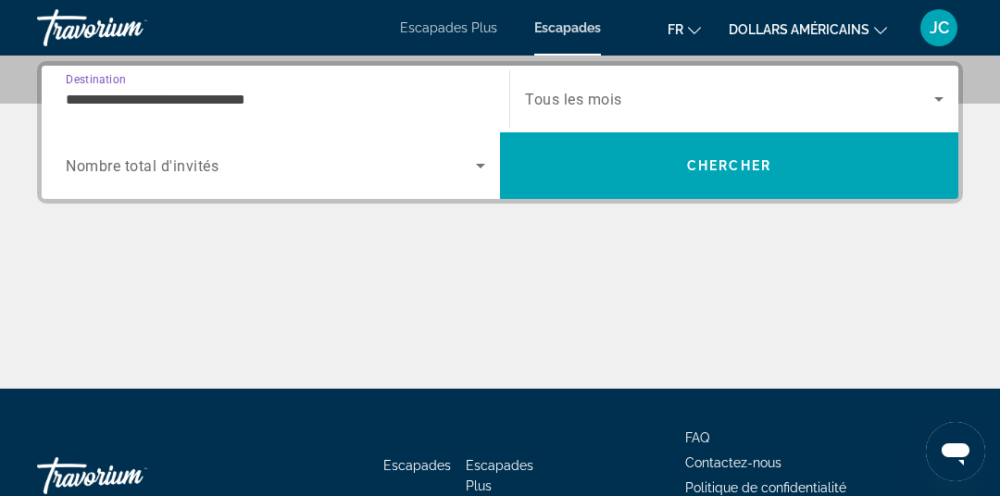
click at [590, 166] on span "Search" at bounding box center [729, 166] width 458 height 44
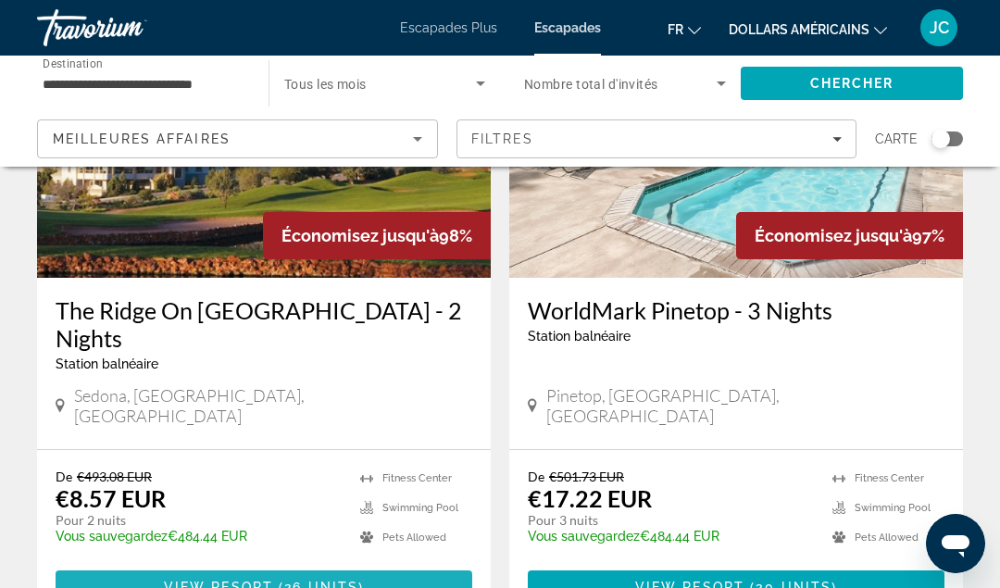
scroll to position [3611, 0]
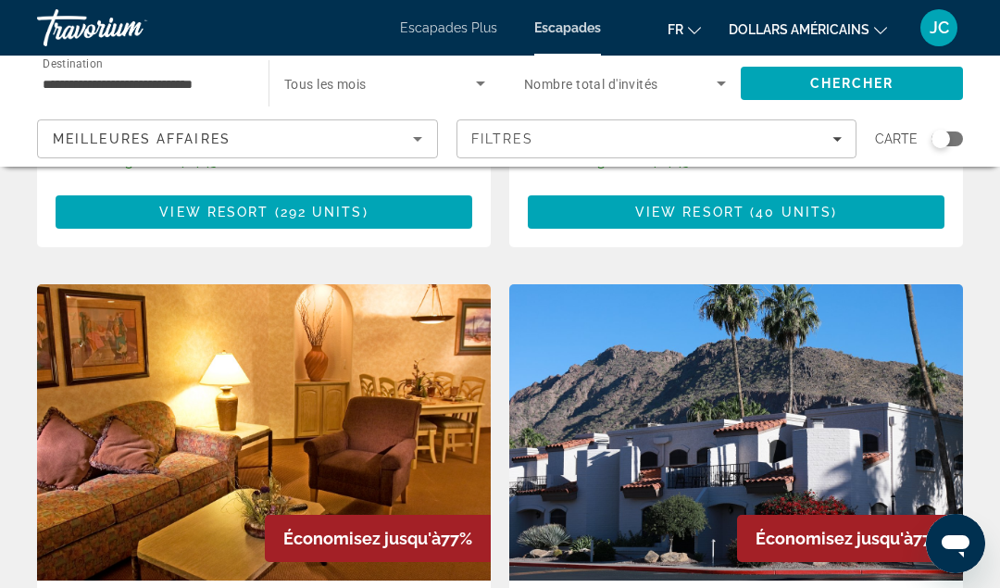
scroll to position [3289, 0]
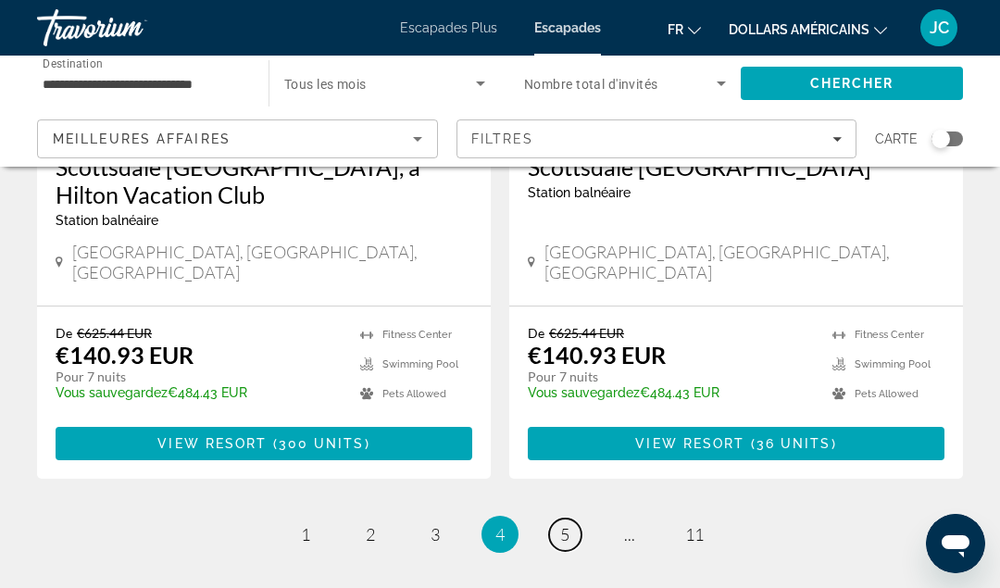
click at [561, 496] on span "5" at bounding box center [564, 534] width 9 height 20
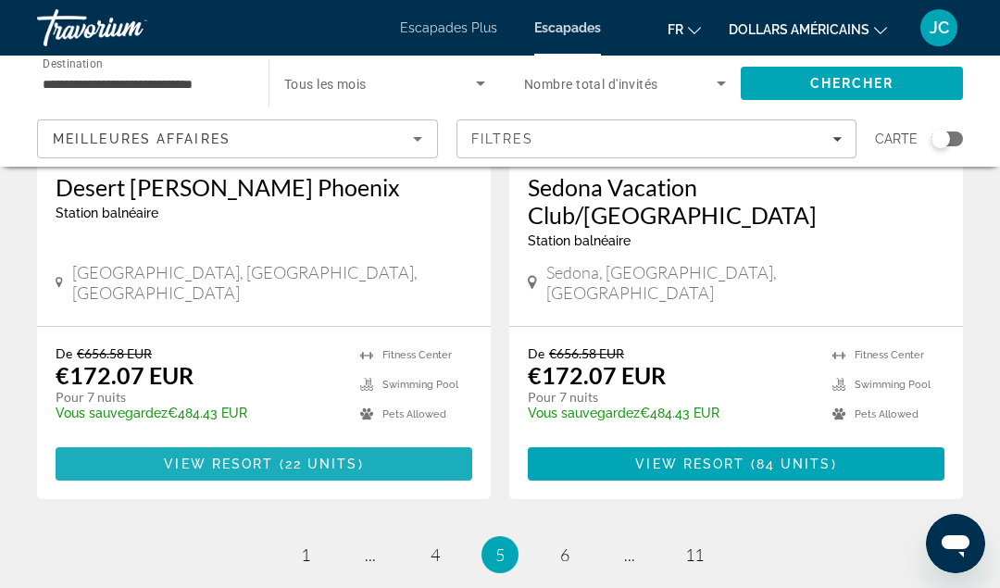
scroll to position [3775, 0]
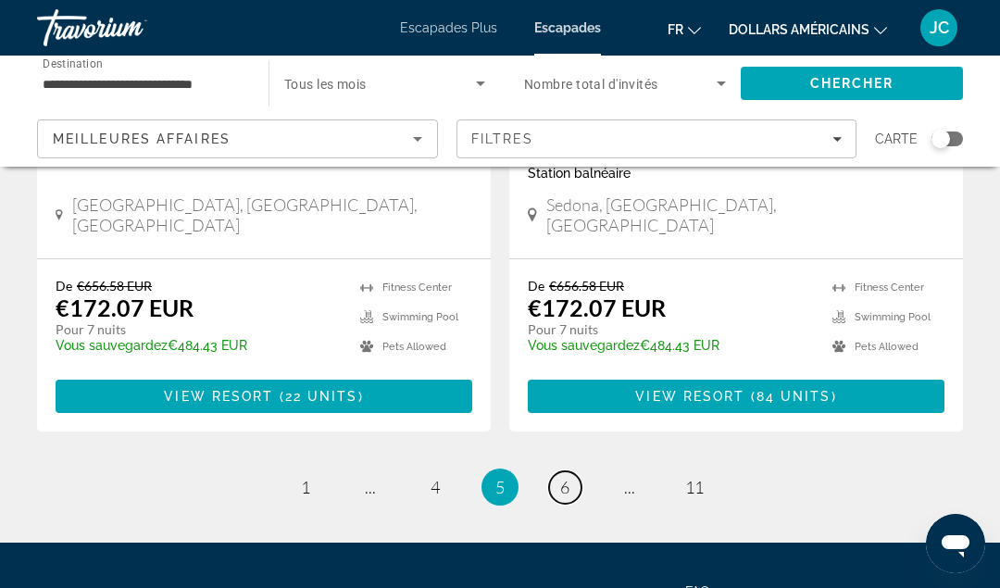
click at [563, 477] on span "6" at bounding box center [564, 487] width 9 height 20
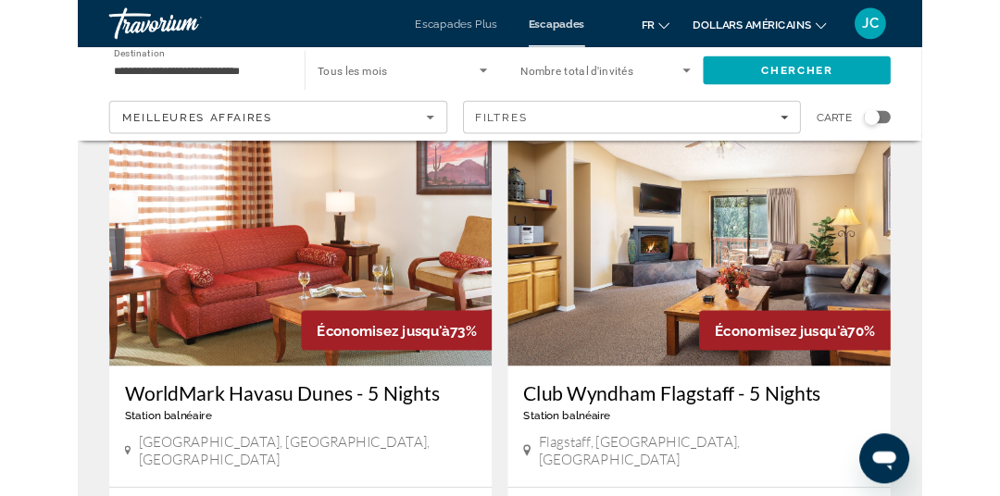
scroll to position [2126, 0]
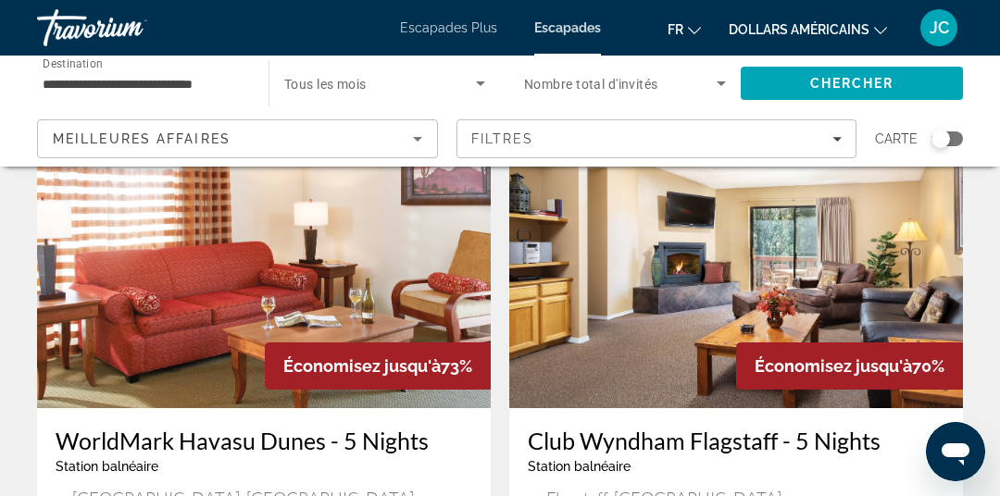
click at [217, 80] on input "**********" at bounding box center [144, 84] width 202 height 22
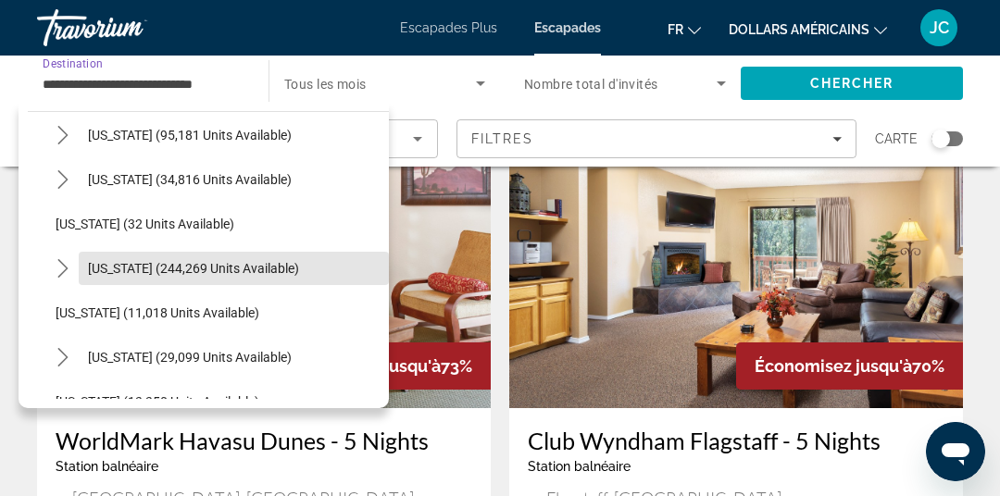
scroll to position [392, 0]
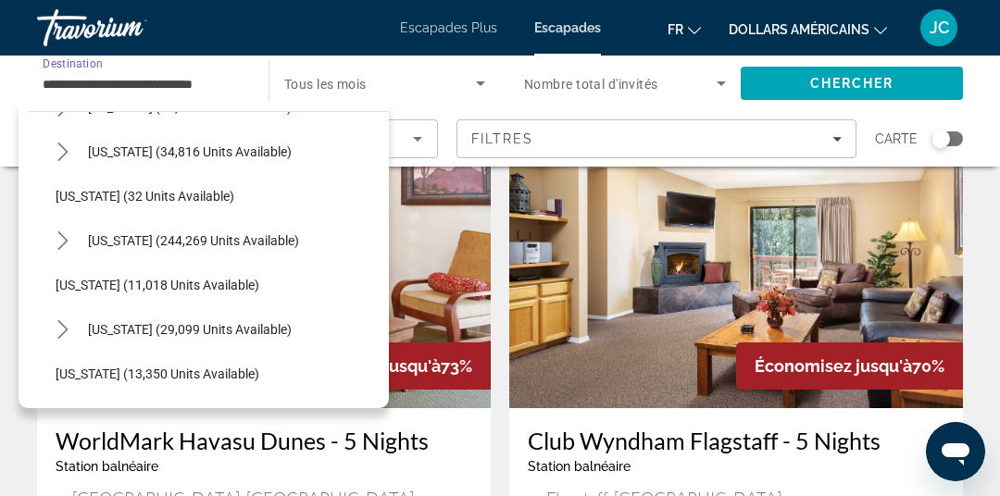
click at [248, 236] on span "Florida (244,269 units available)" at bounding box center [193, 240] width 211 height 15
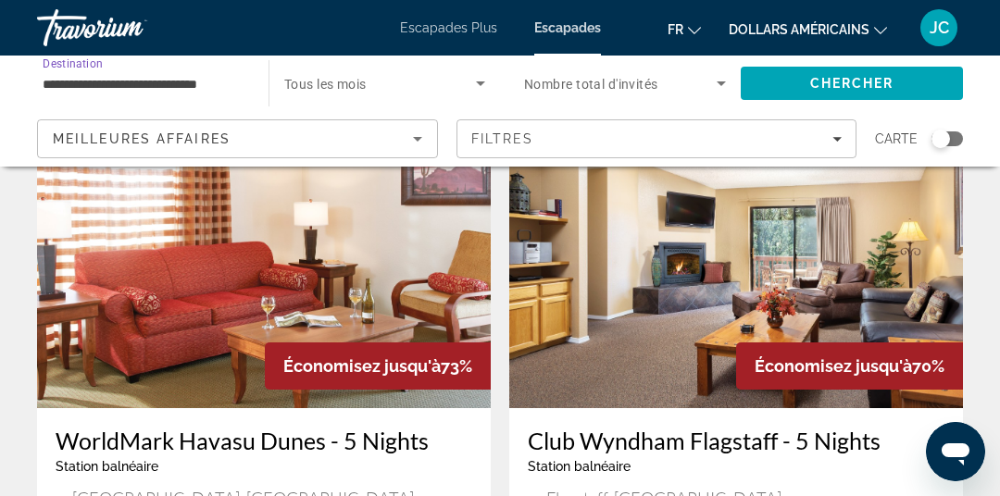
click at [805, 98] on span "Search" at bounding box center [852, 83] width 222 height 44
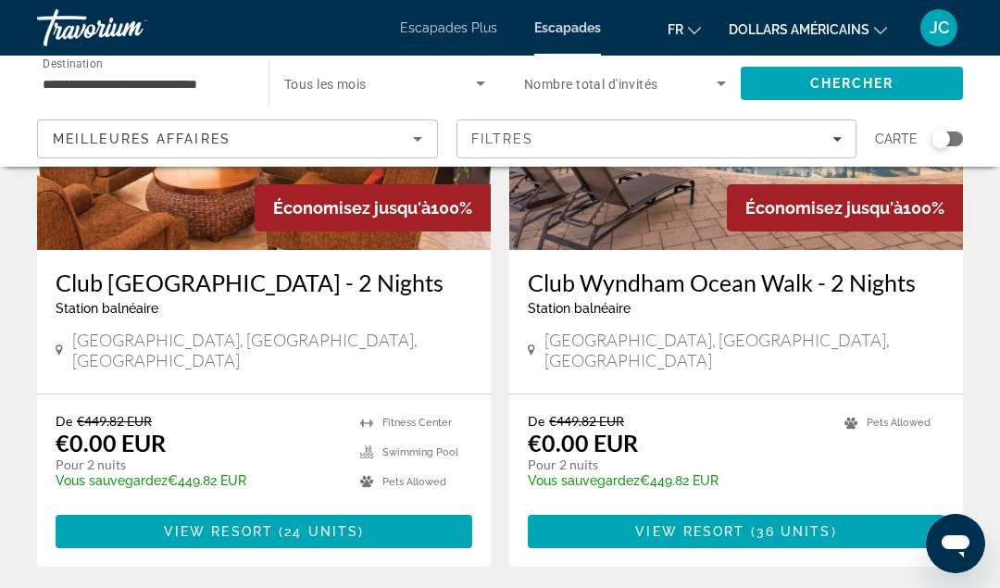
scroll to position [3560, 0]
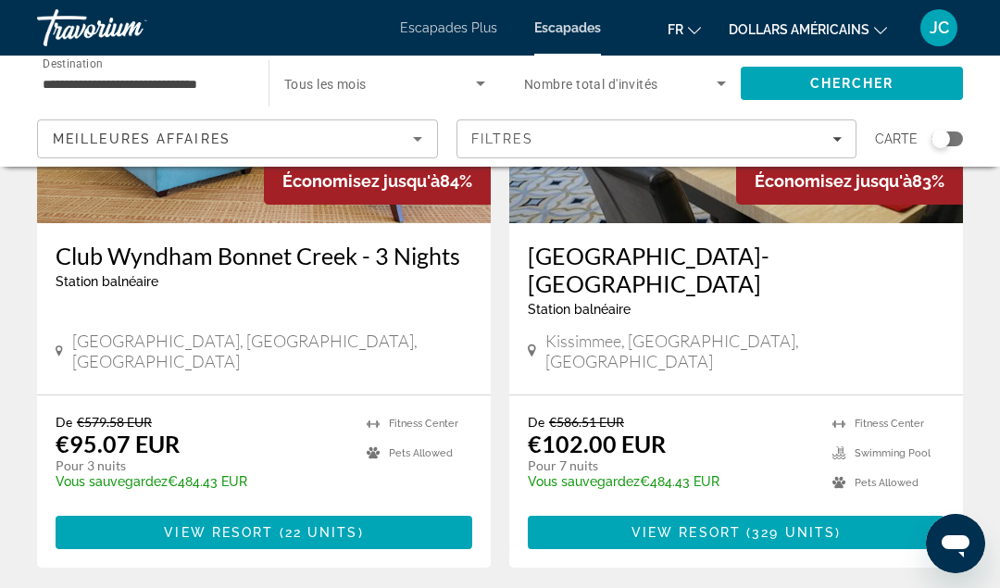
scroll to position [3644, 0]
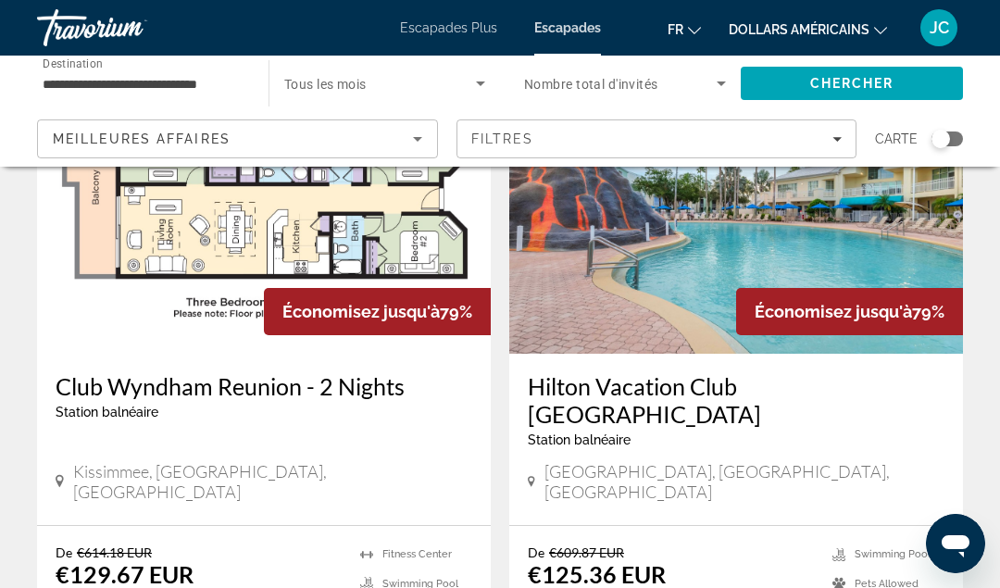
scroll to position [3581, 0]
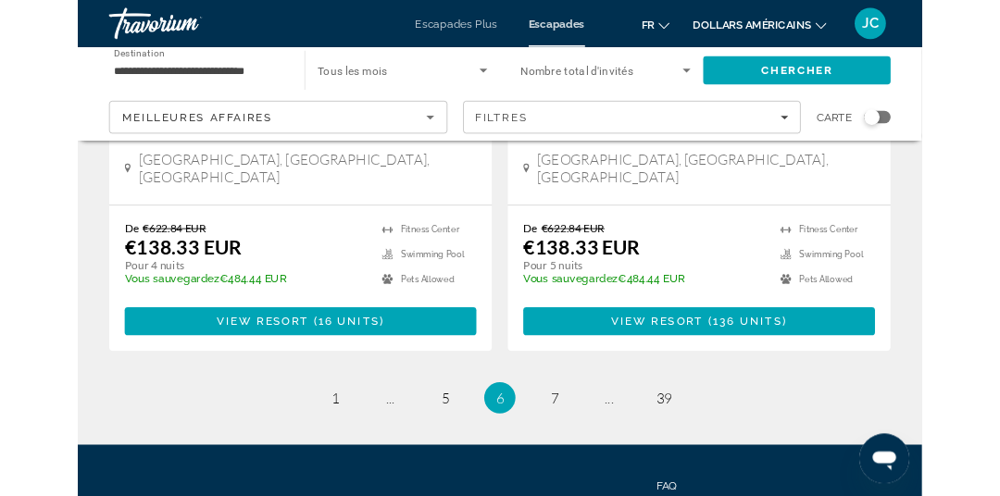
scroll to position [3824, 0]
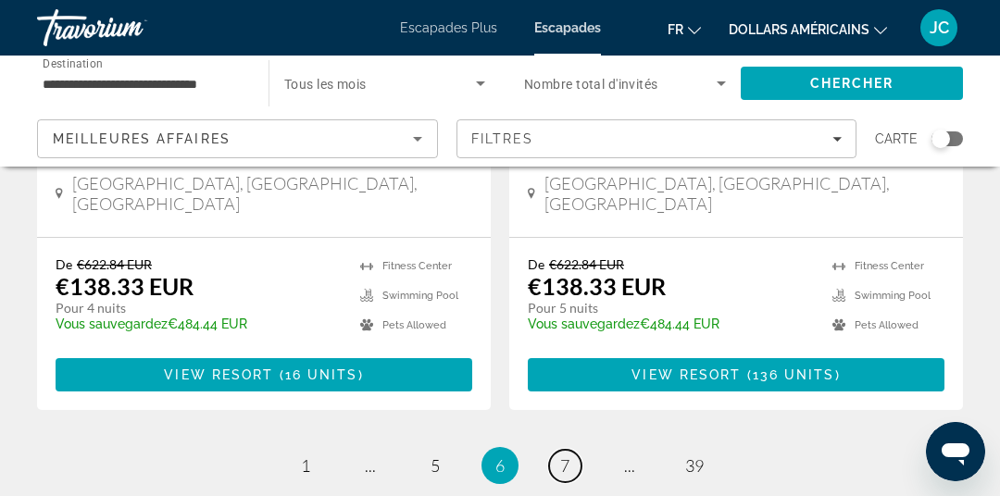
click at [570, 450] on link "page 7" at bounding box center [565, 466] width 32 height 32
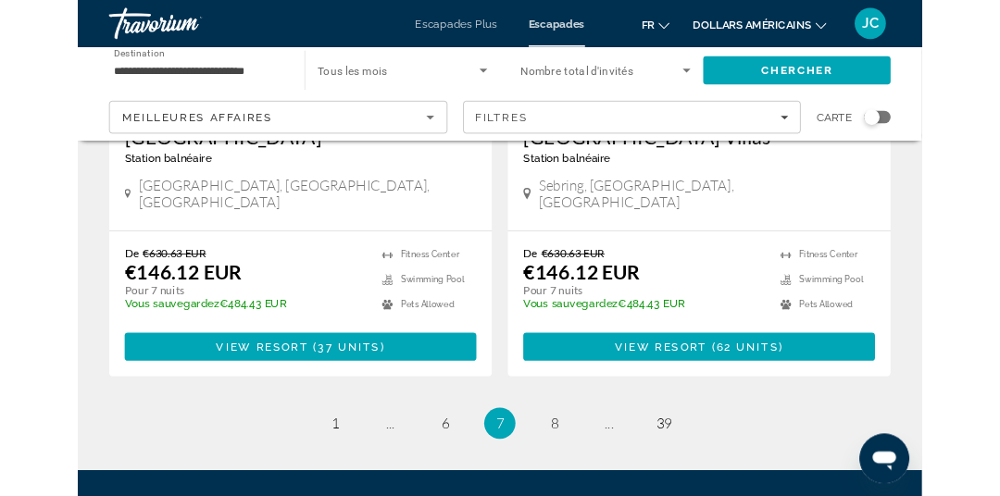
scroll to position [3762, 0]
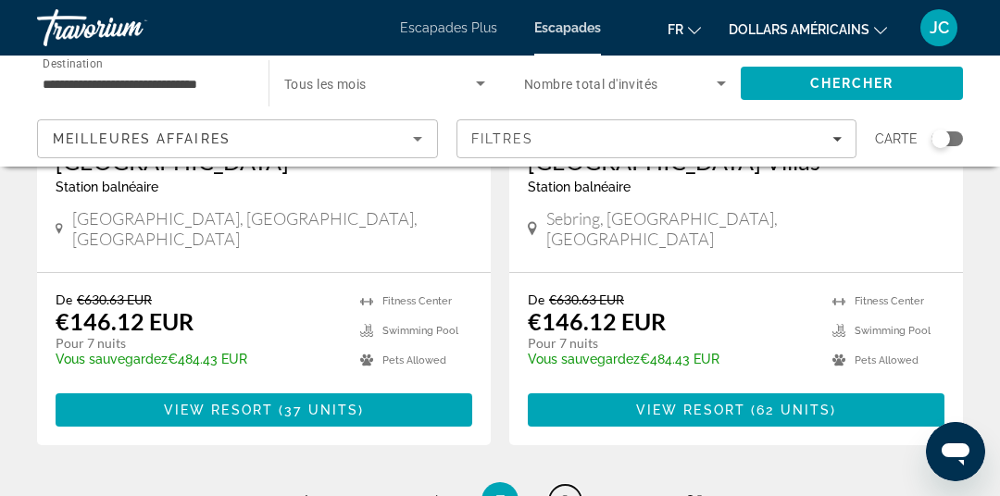
click at [564, 491] on span "8" at bounding box center [564, 501] width 9 height 20
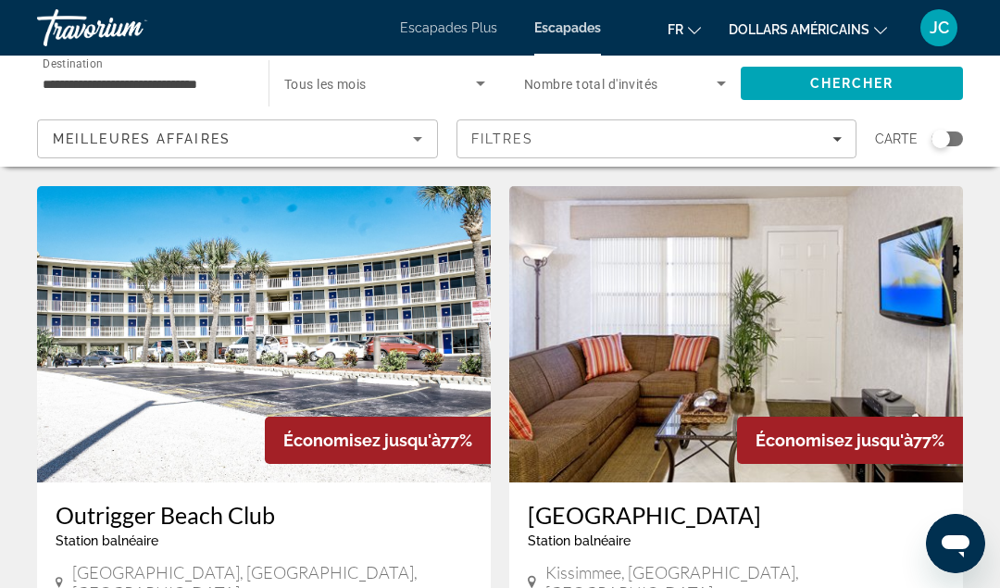
scroll to position [2703, 0]
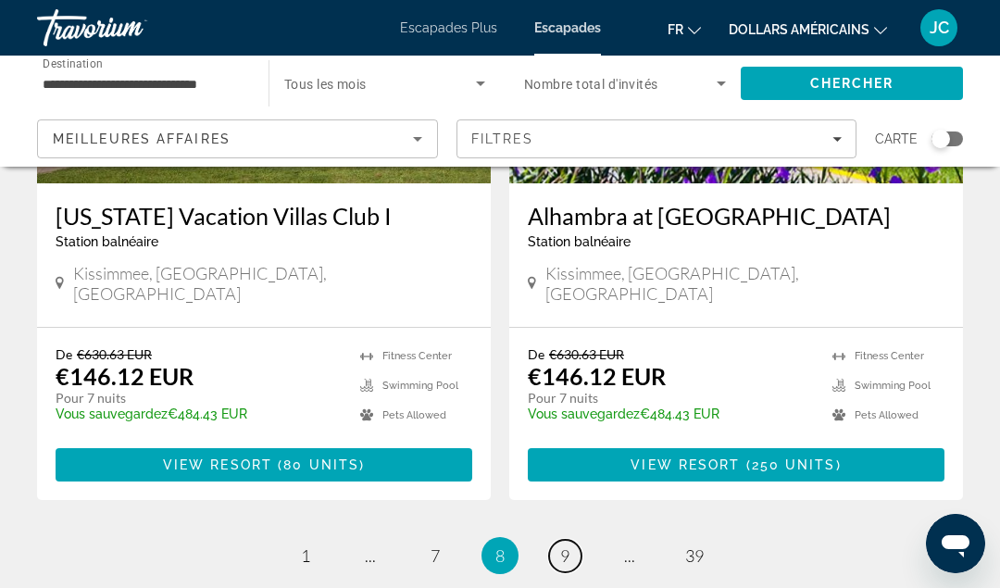
click at [563, 496] on span "9" at bounding box center [564, 556] width 9 height 20
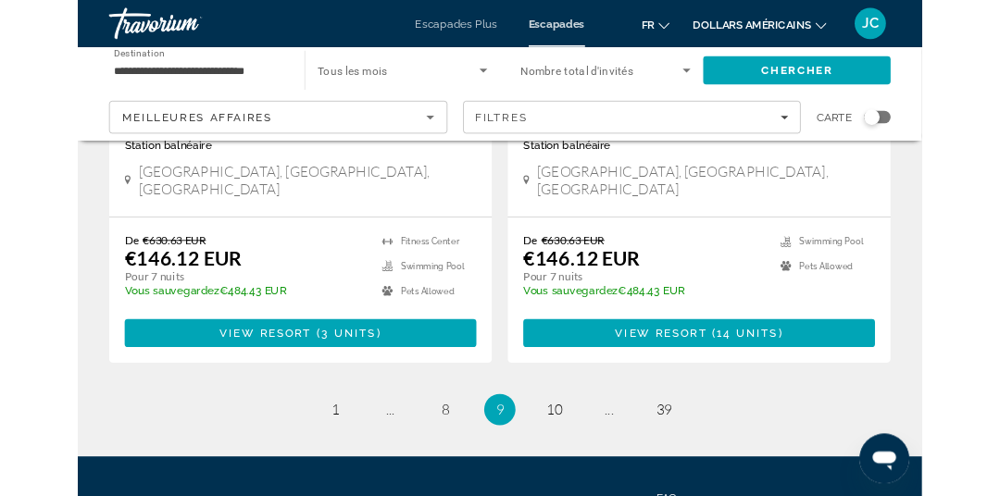
scroll to position [3693, 0]
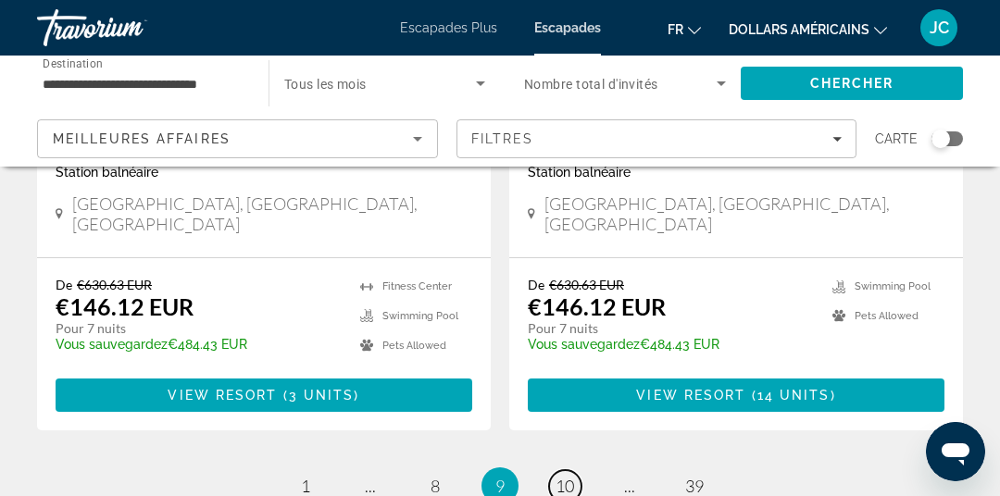
click at [571, 476] on span "10" at bounding box center [565, 486] width 19 height 20
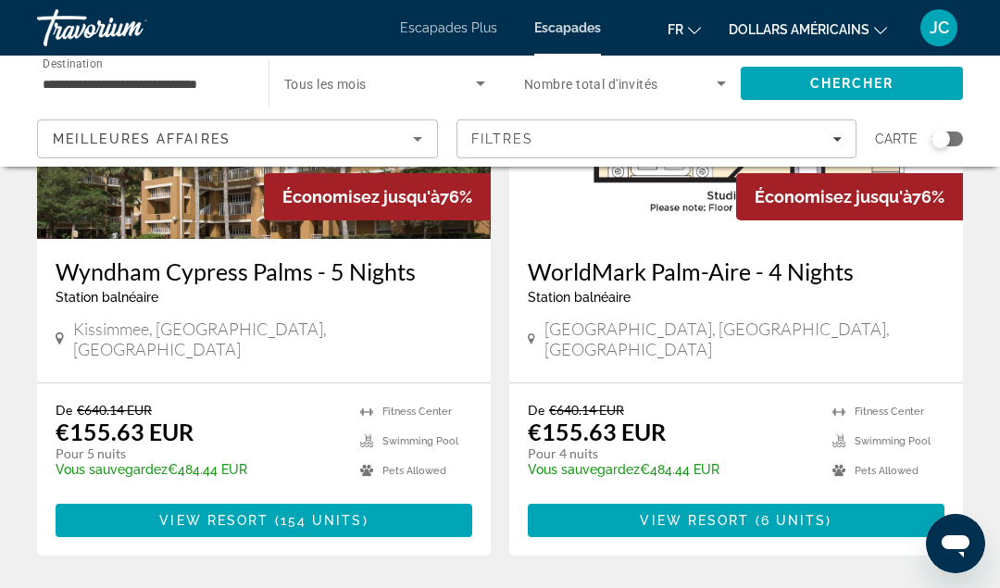
scroll to position [1651, 0]
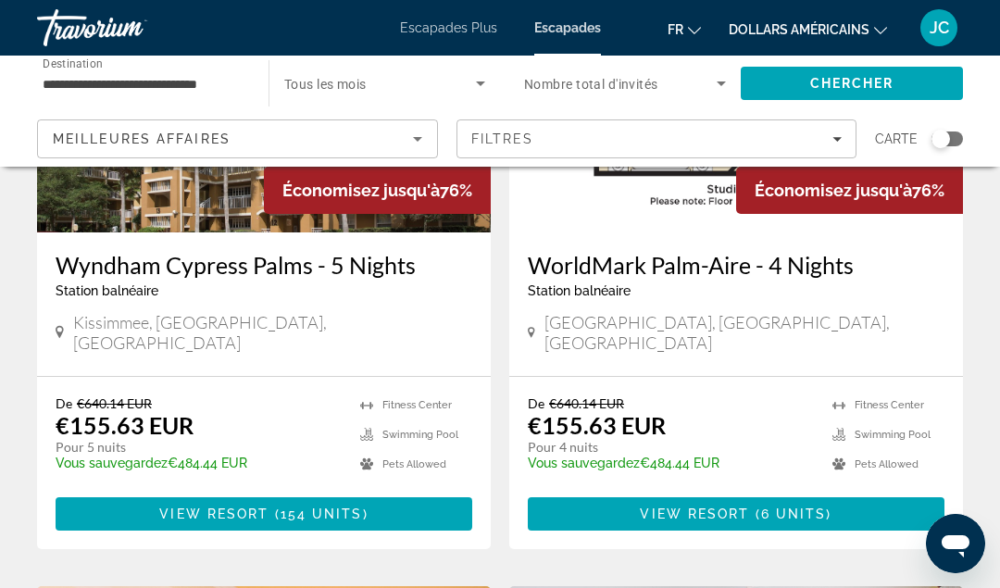
click at [950, 140] on div "Search widget" at bounding box center [941, 139] width 19 height 19
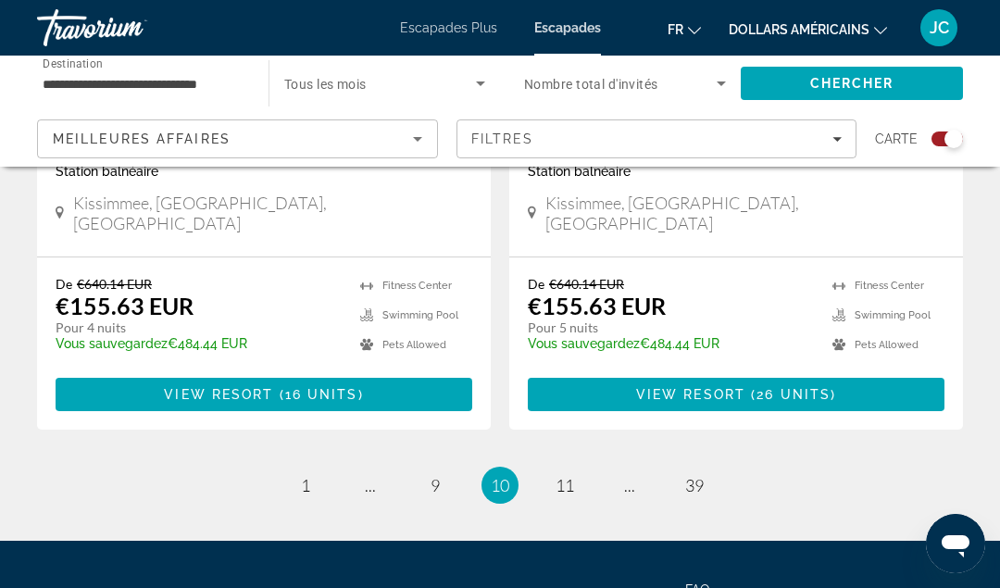
scroll to position [4301, 0]
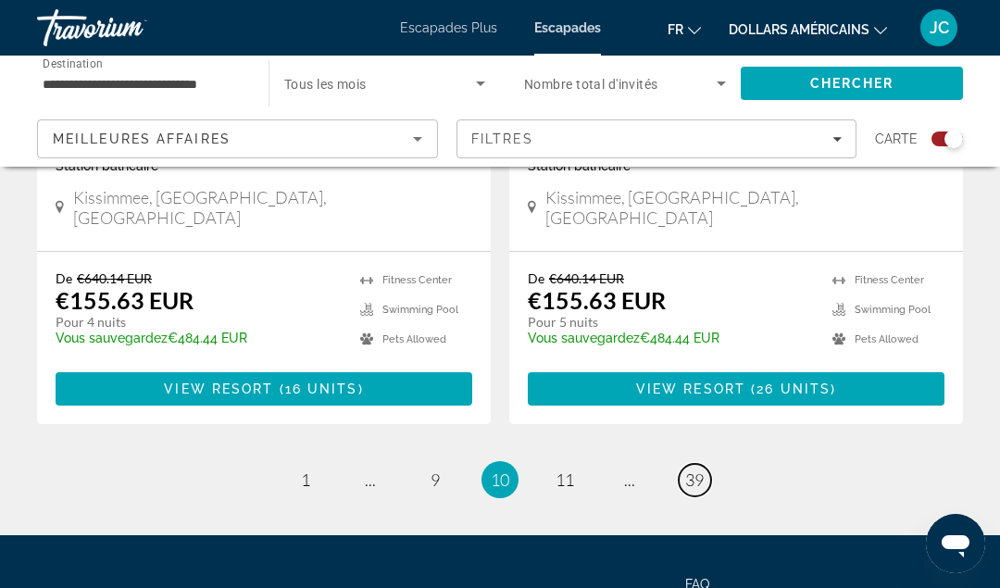
click at [693, 470] on span "39" at bounding box center [694, 480] width 19 height 20
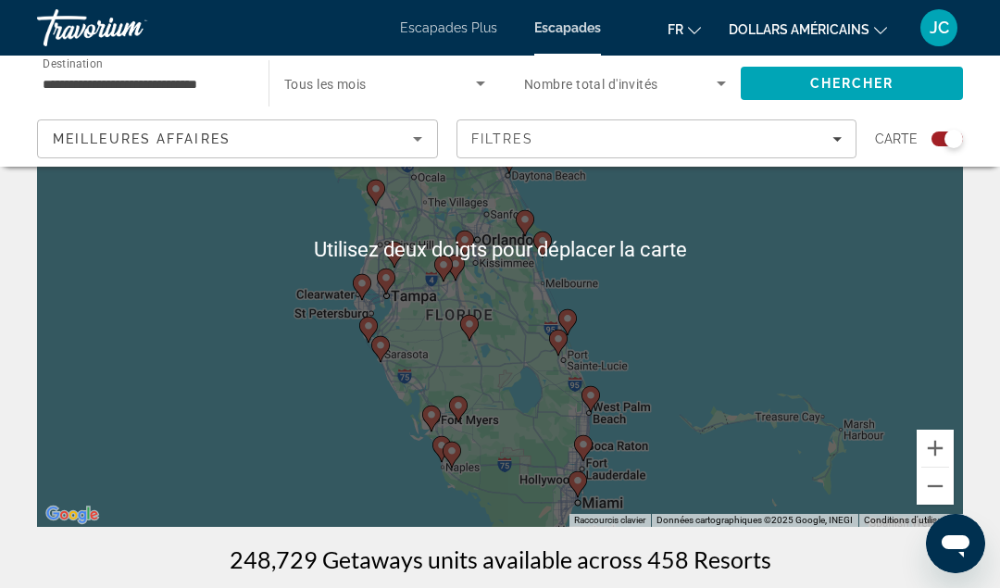
scroll to position [193, 0]
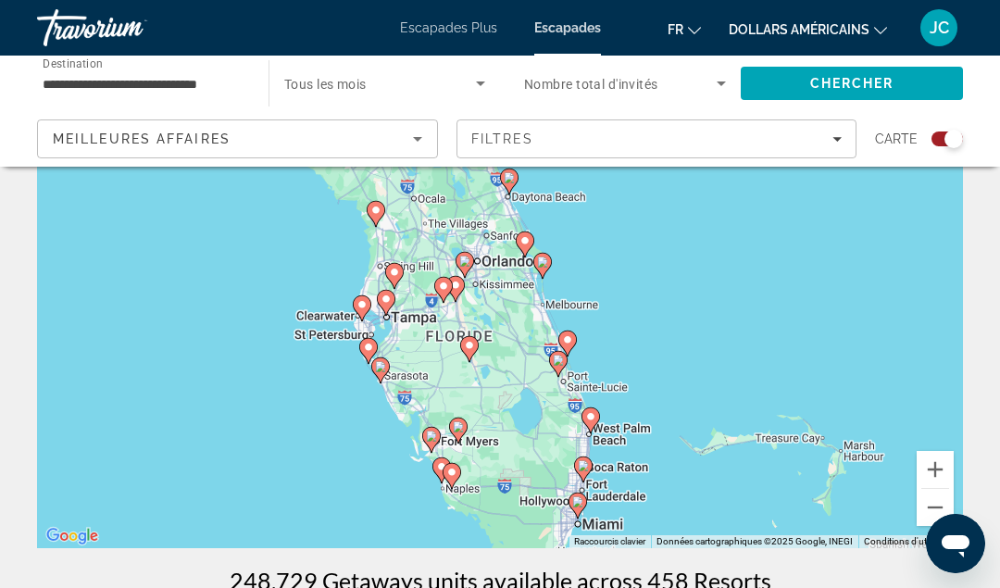
type input "**********"
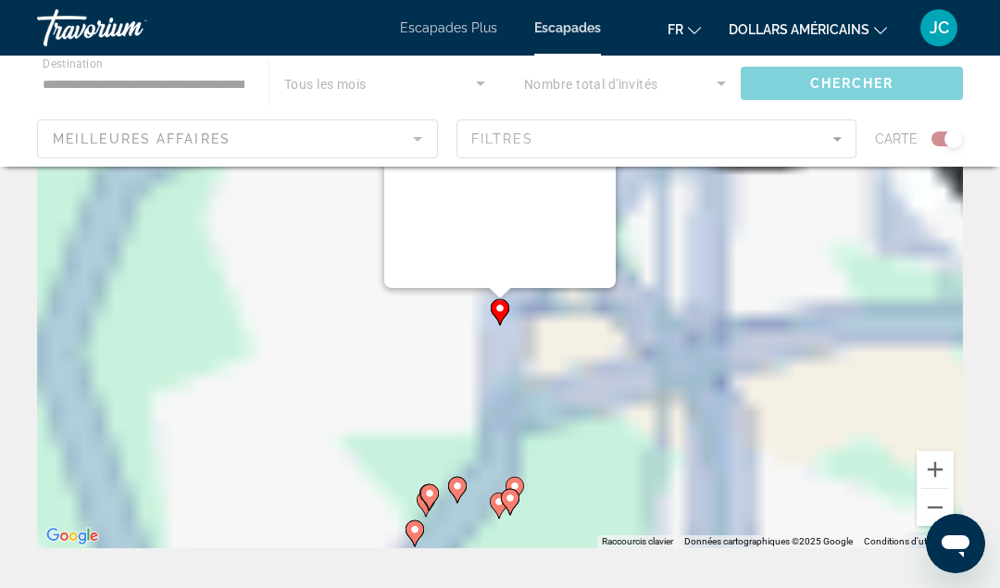
scroll to position [0, 0]
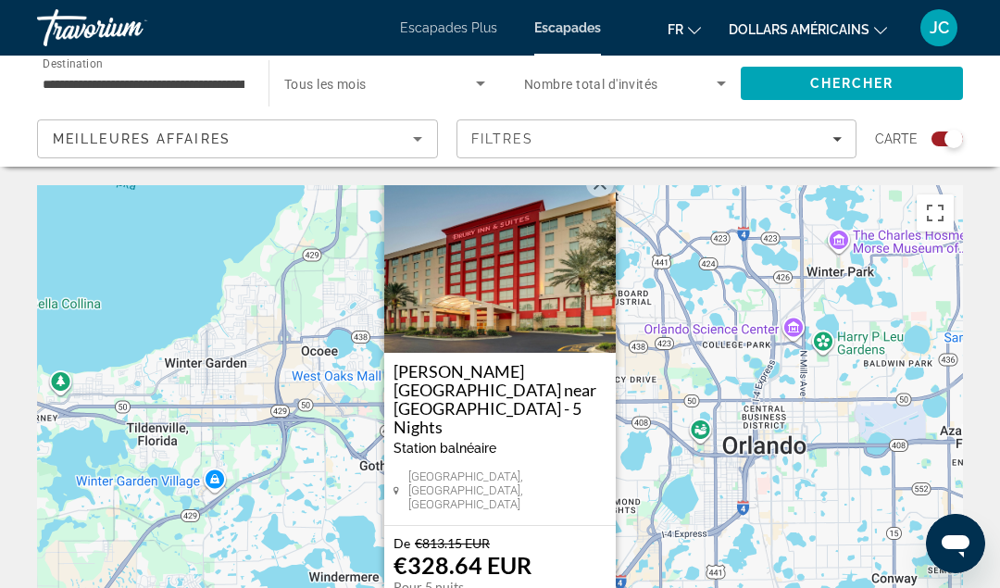
click at [276, 496] on div "Pour activer le glissement avec le clavier, appuyez sur Alt+Entrée. Une fois ce…" at bounding box center [500, 463] width 926 height 556
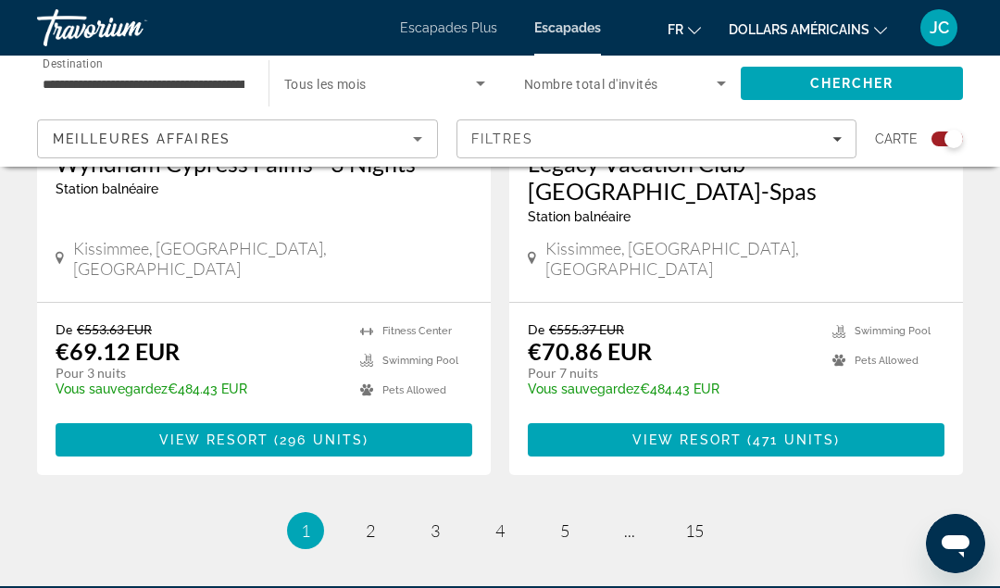
scroll to position [4350, 0]
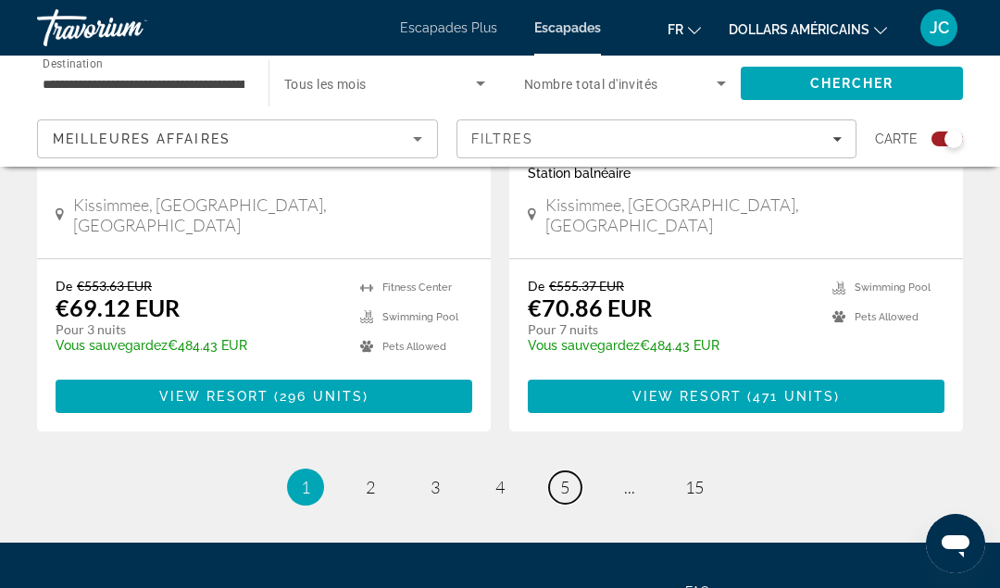
click at [565, 477] on span "5" at bounding box center [564, 487] width 9 height 20
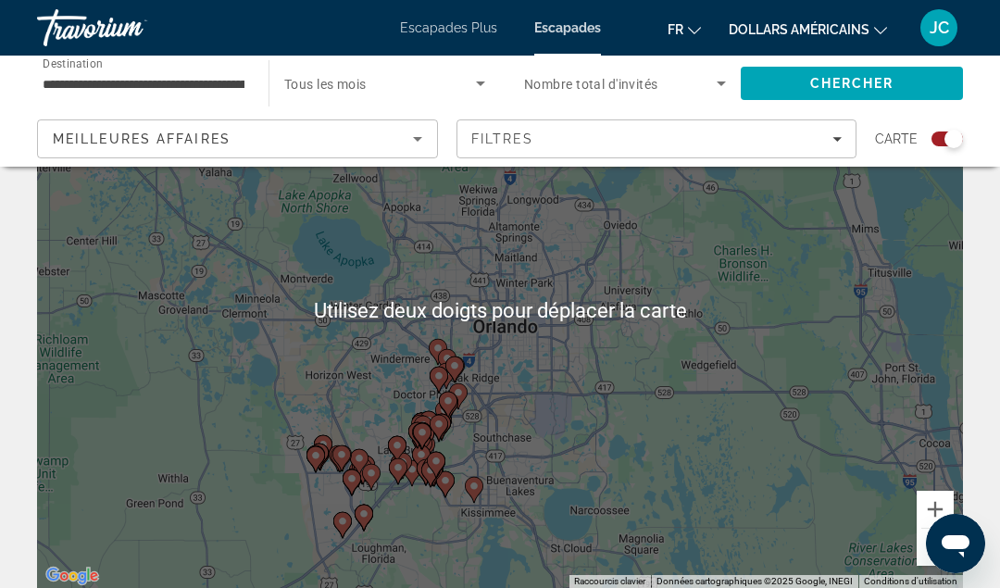
scroll to position [152, 0]
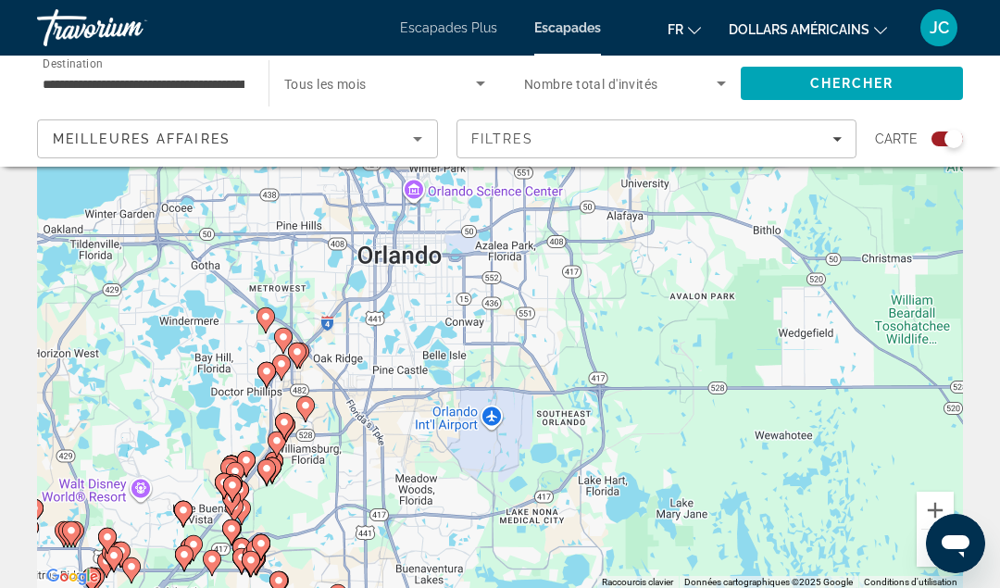
click at [270, 470] on image "Contenu principal" at bounding box center [266, 468] width 11 height 11
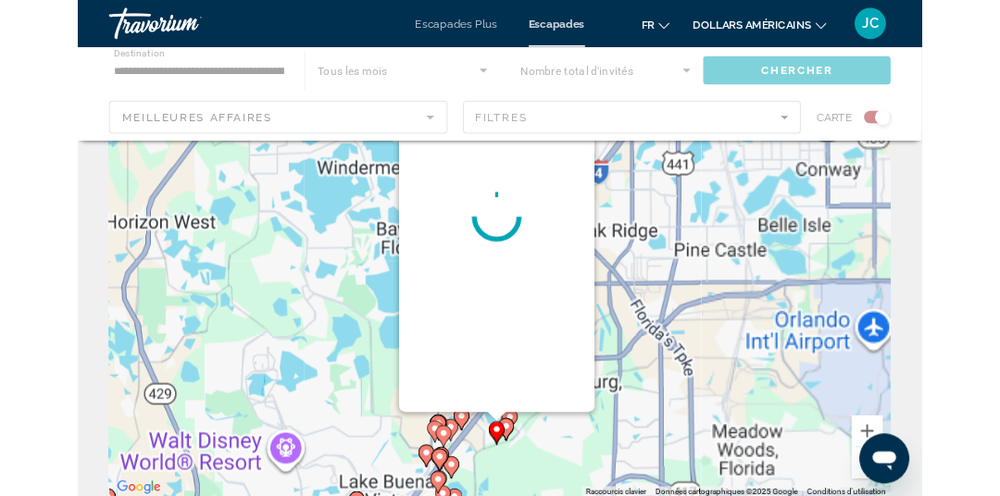
scroll to position [0, 0]
